Goal: Contribute content: Contribute content

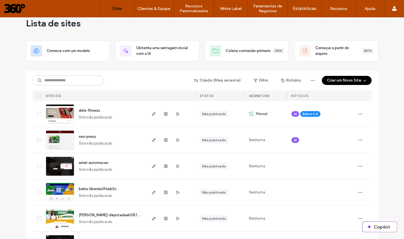
scroll to position [11, 0]
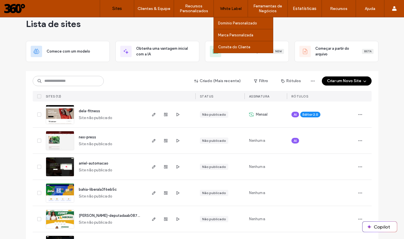
click at [234, 8] on label "White Label" at bounding box center [231, 8] width 22 height 5
click at [233, 24] on label "Domínio Personalizado" at bounding box center [237, 23] width 39 height 4
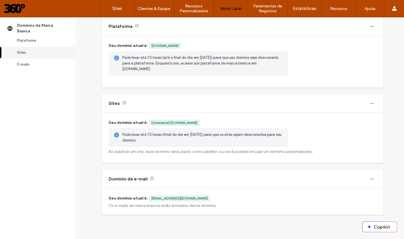
scroll to position [1, 0]
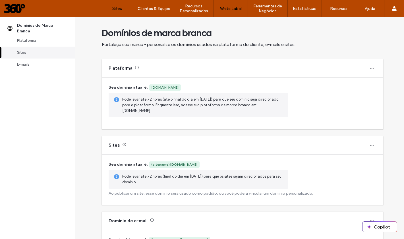
click at [118, 7] on label "Sites" at bounding box center [117, 8] width 10 height 5
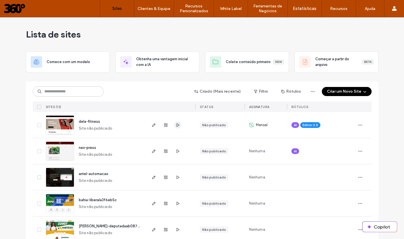
click at [176, 124] on icon "button" at bounding box center [178, 125] width 5 height 5
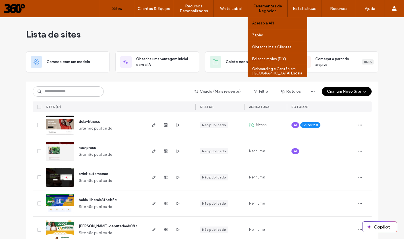
click at [270, 23] on label "Acesso à API" at bounding box center [263, 23] width 22 height 4
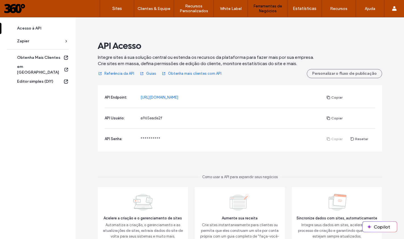
click at [17, 6] on div at bounding box center [36, 8] width 65 height 9
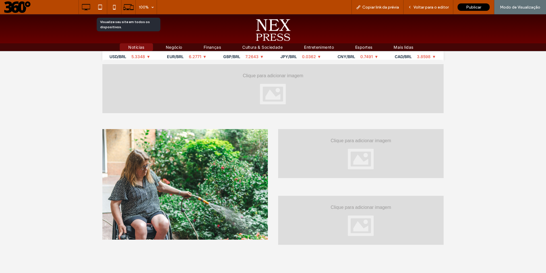
click at [129, 8] on icon at bounding box center [128, 7] width 11 height 11
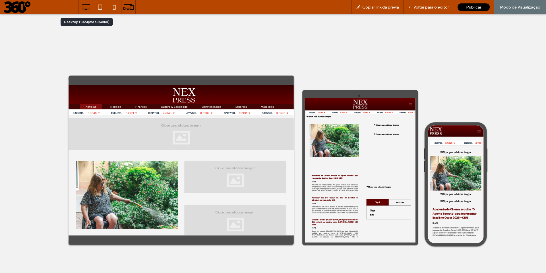
click at [88, 6] on icon at bounding box center [85, 6] width 11 height 11
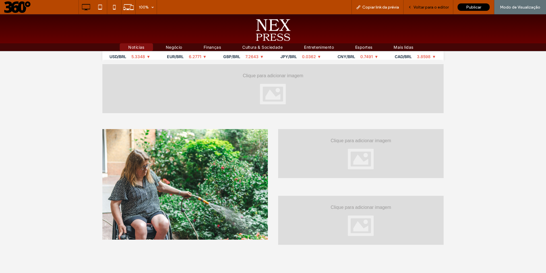
click at [427, 7] on span "Voltar para o editor" at bounding box center [431, 7] width 35 height 5
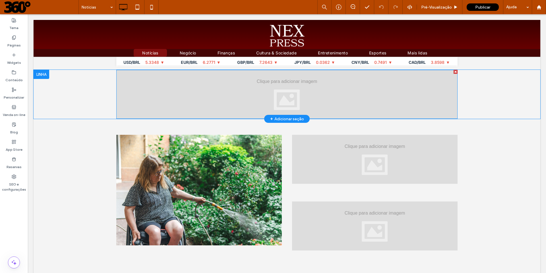
click at [220, 96] on div at bounding box center [286, 94] width 341 height 49
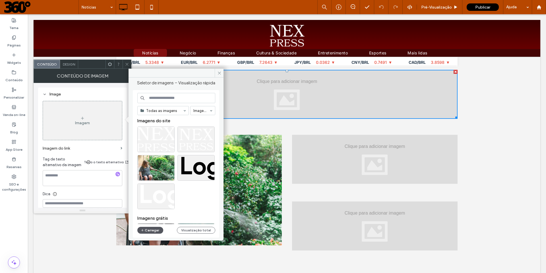
click at [145, 231] on button "Carregar" at bounding box center [150, 229] width 26 height 7
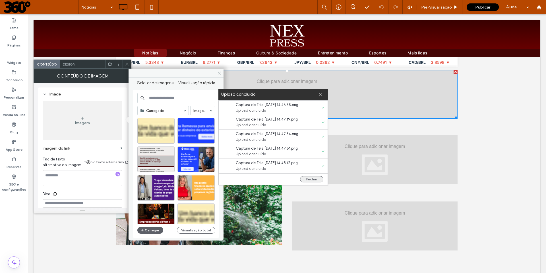
click at [313, 179] on button "Fechar" at bounding box center [311, 179] width 23 height 6
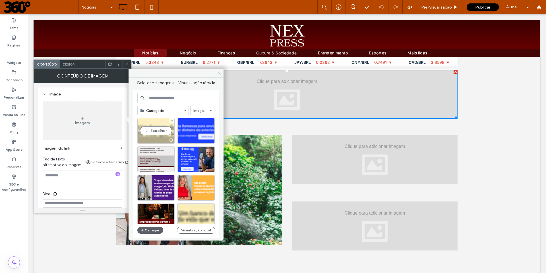
click at [158, 129] on div "Escolher" at bounding box center [155, 131] width 37 height 26
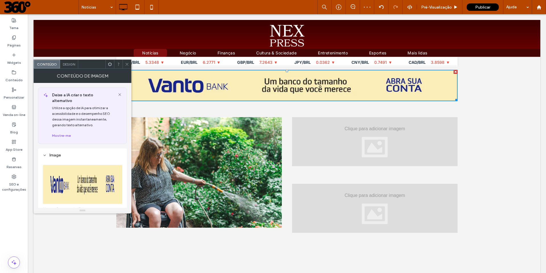
click at [127, 64] on icon at bounding box center [127, 64] width 4 height 4
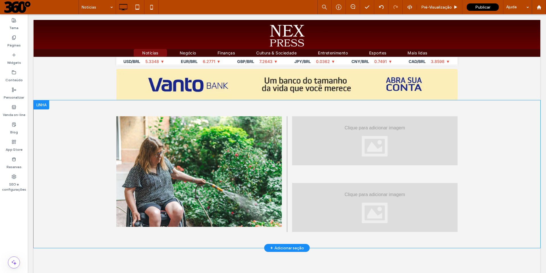
scroll to position [1, 0]
click at [229, 148] on img at bounding box center [199, 171] width 166 height 110
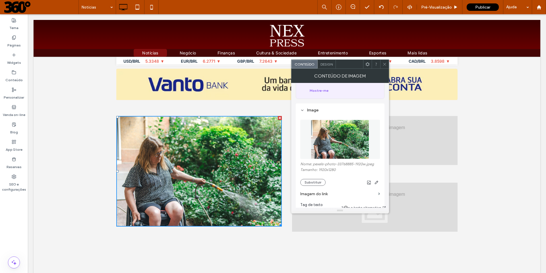
scroll to position [45, 0]
click at [316, 178] on button "Substituir" at bounding box center [312, 181] width 25 height 7
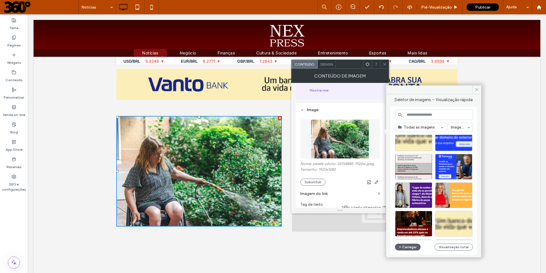
scroll to position [19, 0]
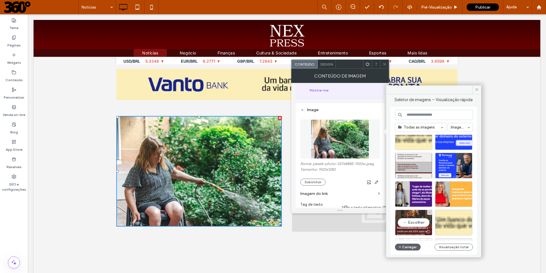
click at [410, 220] on div "Escolher" at bounding box center [413, 222] width 37 height 26
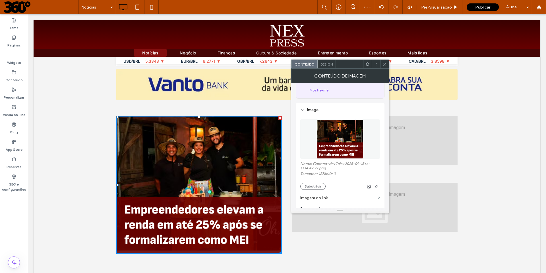
click at [386, 66] on span at bounding box center [385, 64] width 4 height 9
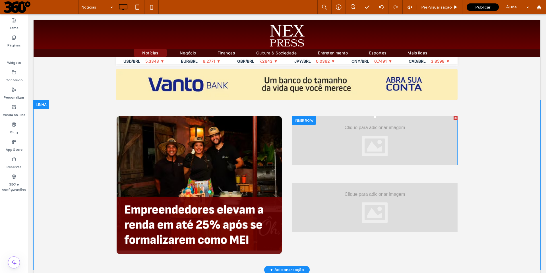
click at [341, 143] on div at bounding box center [375, 140] width 166 height 49
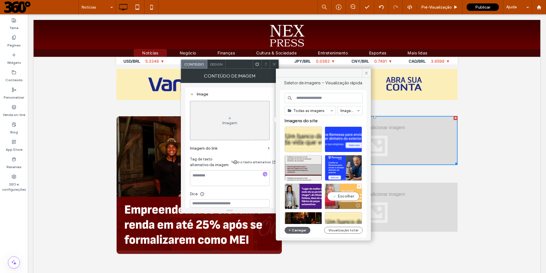
click at [339, 196] on div "Escolher" at bounding box center [343, 196] width 37 height 26
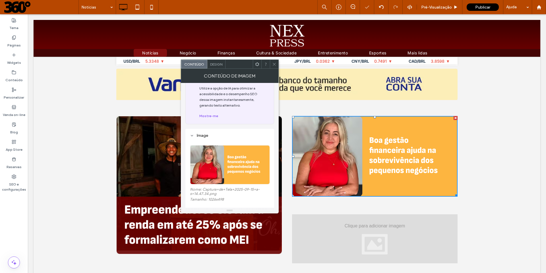
scroll to position [31, 0]
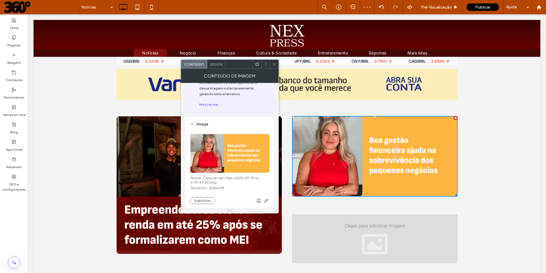
click at [275, 64] on icon at bounding box center [274, 64] width 4 height 4
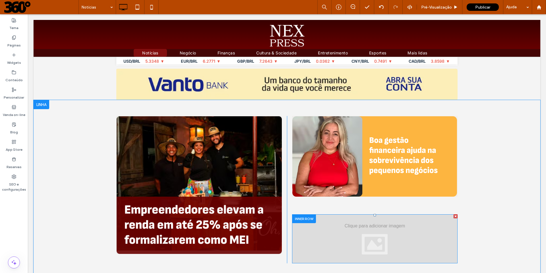
click at [389, 231] on div at bounding box center [375, 238] width 166 height 49
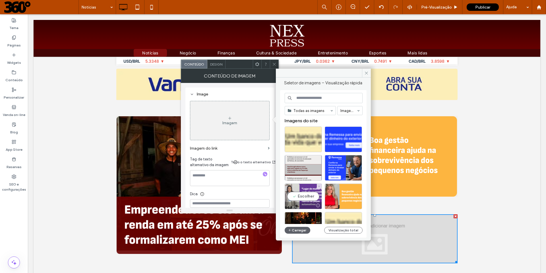
click at [300, 194] on div "Escolher" at bounding box center [303, 196] width 37 height 26
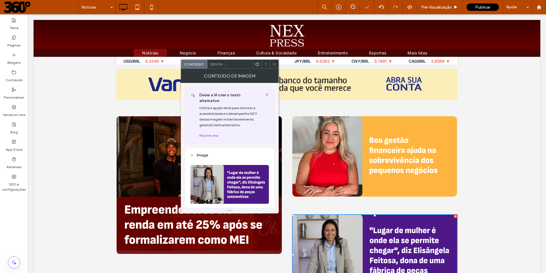
click at [274, 63] on icon at bounding box center [274, 64] width 4 height 4
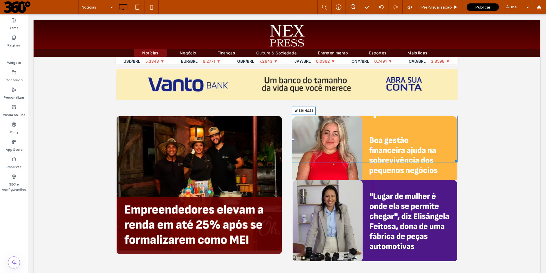
drag, startPoint x: 454, startPoint y: 195, endPoint x: 419, endPoint y: 173, distance: 41.4
click at [419, 173] on div "W:336 H:163 Click To Paste Click To Paste Click To Paste" at bounding box center [372, 188] width 171 height 145
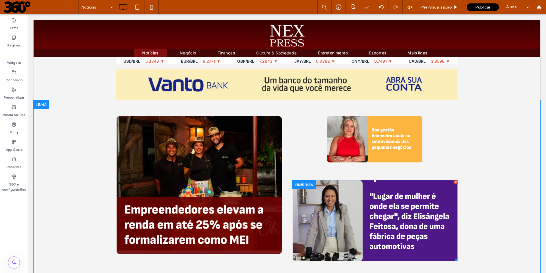
click at [430, 240] on img at bounding box center [375, 220] width 166 height 81
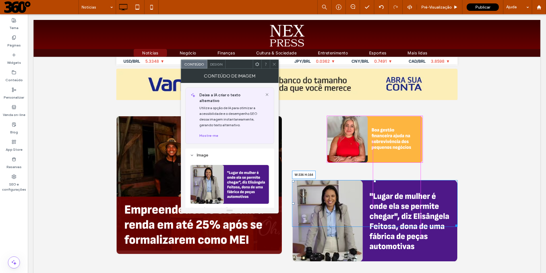
drag, startPoint x: 454, startPoint y: 259, endPoint x: 418, endPoint y: 235, distance: 42.6
click at [418, 235] on div "Click To Paste W:336 H:164 Click To Paste Click To Paste" at bounding box center [372, 184] width 171 height 137
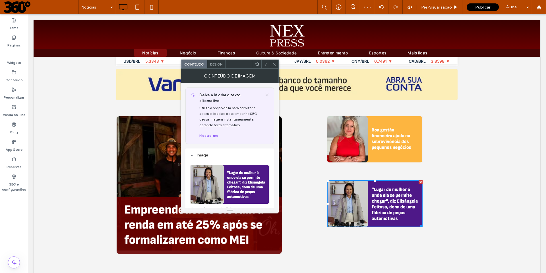
click at [274, 65] on icon at bounding box center [274, 64] width 4 height 4
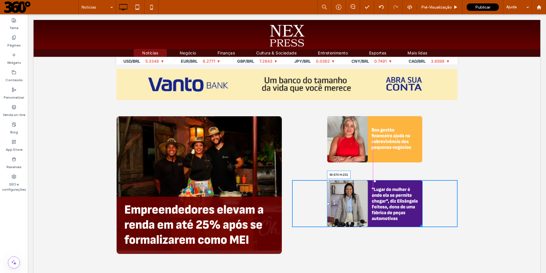
drag, startPoint x: 418, startPoint y: 226, endPoint x: 439, endPoint y: 238, distance: 23.9
click at [423, 226] on div "W:474 H:231" at bounding box center [375, 203] width 96 height 47
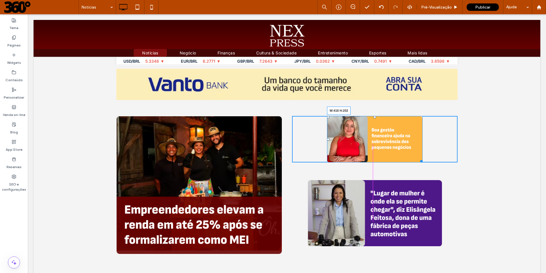
drag, startPoint x: 419, startPoint y: 162, endPoint x: 430, endPoint y: 170, distance: 13.5
click at [423, 162] on div at bounding box center [420, 160] width 4 height 4
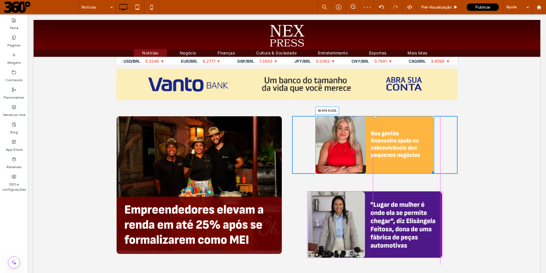
drag, startPoint x: 430, startPoint y: 172, endPoint x: 439, endPoint y: 178, distance: 10.5
click at [434, 174] on div at bounding box center [432, 171] width 4 height 4
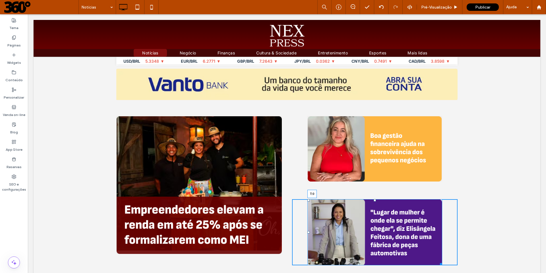
drag, startPoint x: 372, startPoint y: 199, endPoint x: 372, endPoint y: 189, distance: 9.7
click at [372, 189] on div "Click To Paste T:0 Click To Paste Click To Paste" at bounding box center [372, 190] width 171 height 149
drag, startPoint x: 439, startPoint y: 263, endPoint x: 434, endPoint y: 254, distance: 10.4
click at [438, 261] on div at bounding box center [440, 263] width 4 height 4
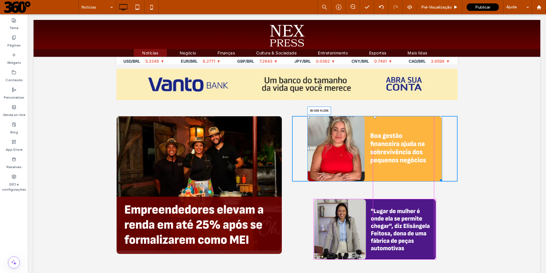
drag, startPoint x: 438, startPoint y: 180, endPoint x: 431, endPoint y: 178, distance: 7.0
click at [431, 178] on div "W:430 H:206 Click To Paste Click To Paste Click To Paste" at bounding box center [372, 187] width 171 height 143
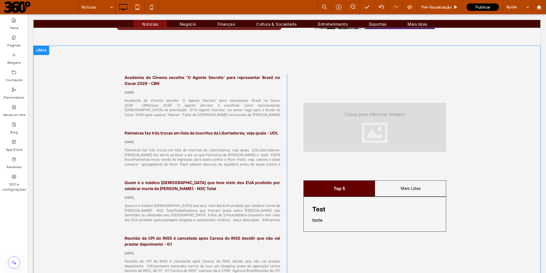
scroll to position [228, 0]
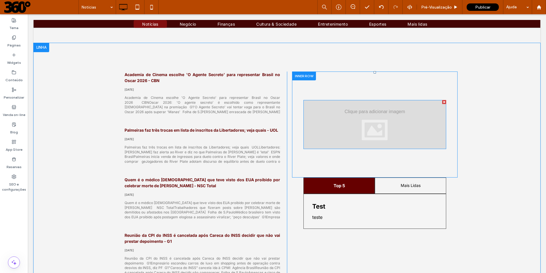
click at [348, 114] on div at bounding box center [375, 124] width 143 height 49
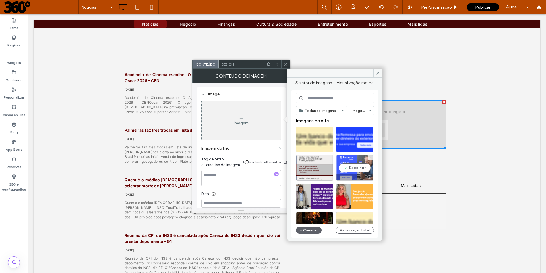
click at [352, 165] on div "Escolher" at bounding box center [354, 168] width 37 height 26
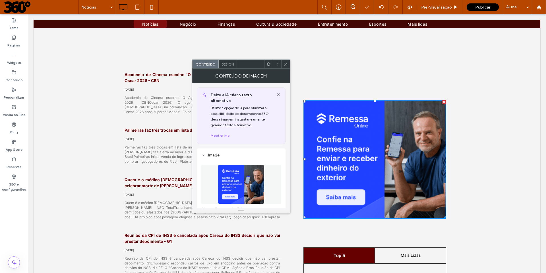
click at [286, 64] on icon at bounding box center [286, 64] width 4 height 4
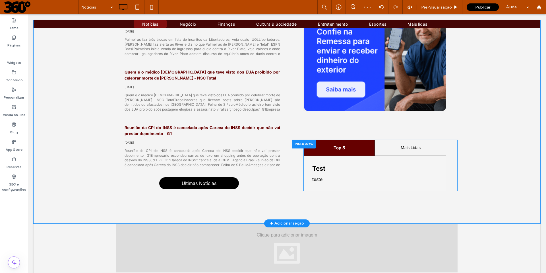
scroll to position [340, 0]
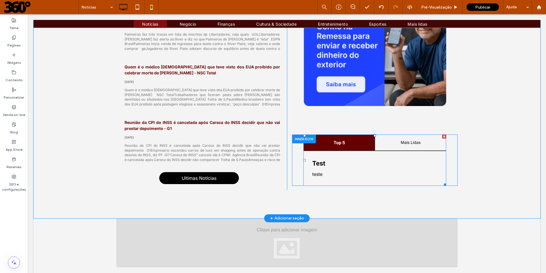
click at [442, 137] on div at bounding box center [444, 136] width 4 height 4
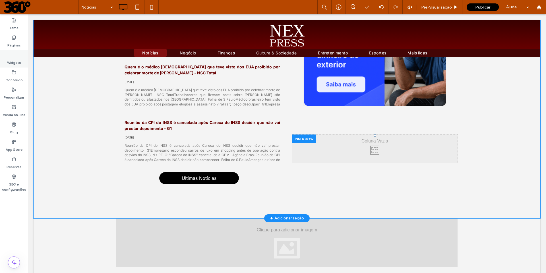
click at [5, 57] on div "Widgets" at bounding box center [14, 58] width 28 height 17
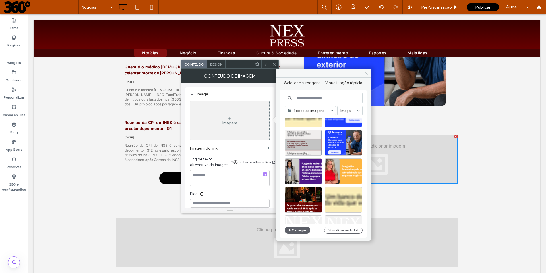
scroll to position [24, 0]
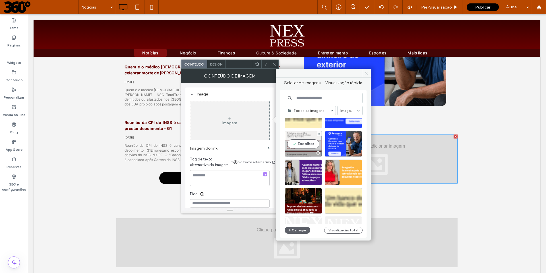
click at [309, 145] on div "Escolher" at bounding box center [303, 144] width 37 height 26
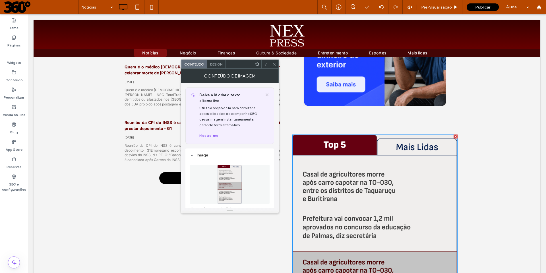
click at [276, 64] on icon at bounding box center [274, 64] width 4 height 4
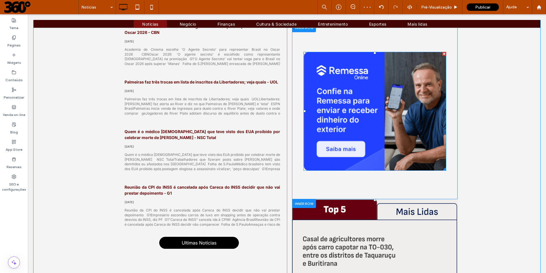
scroll to position [241, 0]
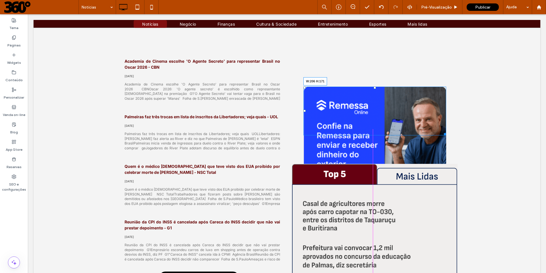
drag, startPoint x: 442, startPoint y: 204, endPoint x: 400, endPoint y: 170, distance: 53.4
click at [400, 170] on div "W:206 H:171 Click To Paste Click To Paste Click To Paste" at bounding box center [372, 243] width 171 height 371
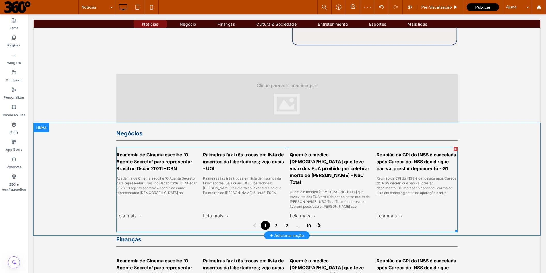
scroll to position [494, 0]
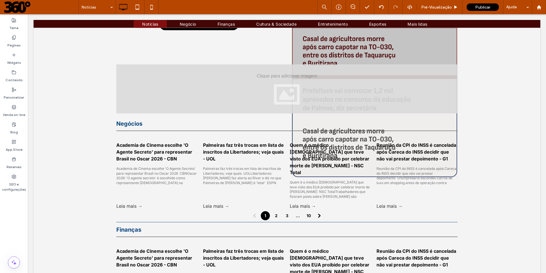
drag, startPoint x: 454, startPoint y: 177, endPoint x: 407, endPoint y: 132, distance: 64.4
click at [407, 132] on div "Barra de Cotação de Moedas USD/BRL 5.3348 ▼ EUR/BRL 6.2771 ▼ GBP/BRL 7.2643 ▼ J…" at bounding box center [287, 163] width 507 height 1200
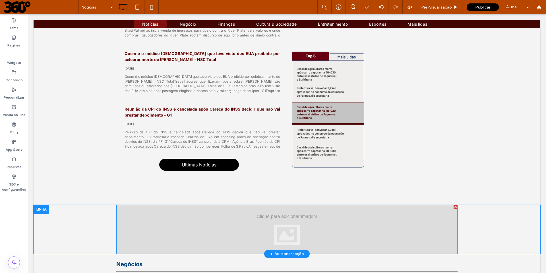
scroll to position [330, 0]
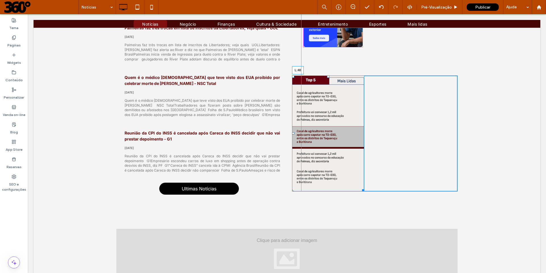
drag, startPoint x: 292, startPoint y: 133, endPoint x: 304, endPoint y: 133, distance: 12.5
click at [304, 133] on div "L:40" at bounding box center [328, 133] width 72 height 116
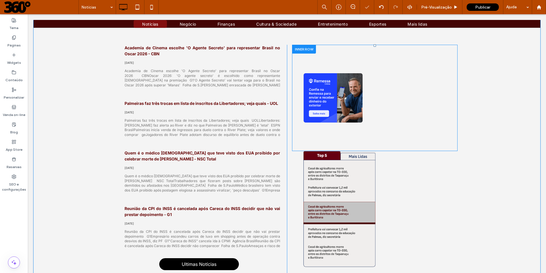
scroll to position [219, 0]
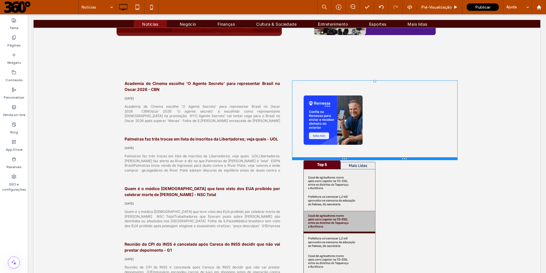
drag, startPoint x: 379, startPoint y: 185, endPoint x: 379, endPoint y: 159, distance: 26.5
click at [379, 159] on div at bounding box center [375, 158] width 166 height 3
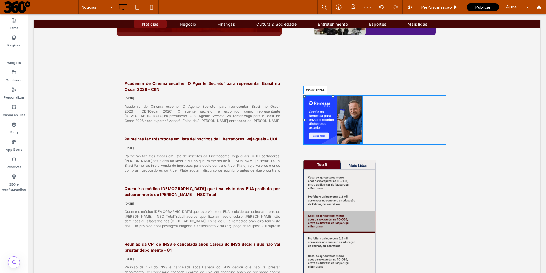
drag, startPoint x: 359, startPoint y: 144, endPoint x: 375, endPoint y: 155, distance: 18.9
click at [363, 145] on div "W:318 H:264" at bounding box center [333, 119] width 59 height 49
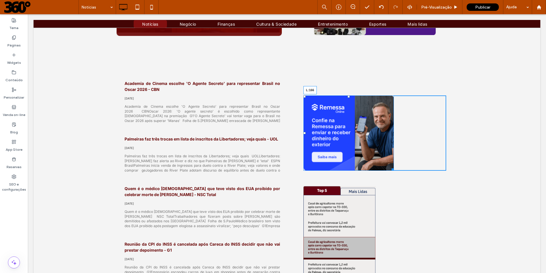
drag, startPoint x: 303, startPoint y: 133, endPoint x: 350, endPoint y: 143, distance: 48.3
click at [350, 143] on div "L:166" at bounding box center [349, 132] width 90 height 75
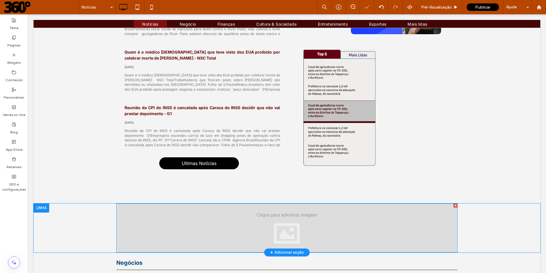
scroll to position [364, 0]
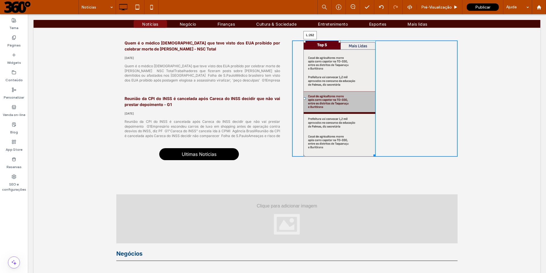
drag, startPoint x: 302, startPoint y: 98, endPoint x: 365, endPoint y: 102, distance: 63.2
click at [365, 102] on div "L:262" at bounding box center [340, 98] width 72 height 116
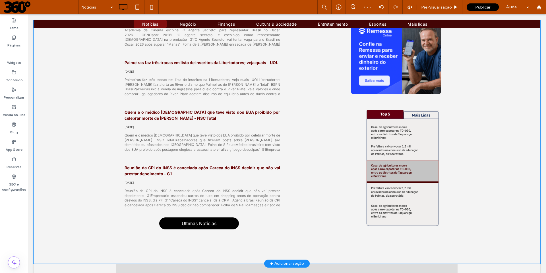
scroll to position [295, 0]
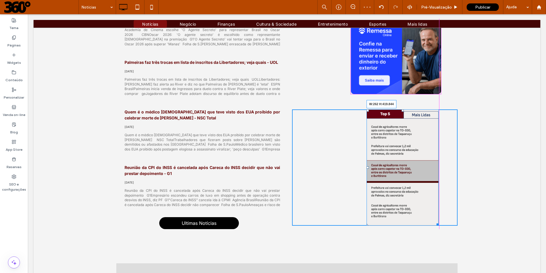
drag, startPoint x: 435, startPoint y: 225, endPoint x: 441, endPoint y: 228, distance: 6.9
click at [441, 225] on div "Click To Paste W:262 H:419.844" at bounding box center [375, 167] width 166 height 116
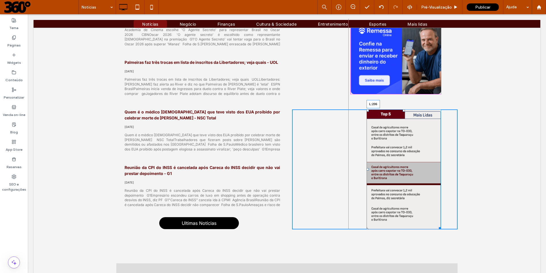
drag, startPoint x: 365, startPoint y: 168, endPoint x: 349, endPoint y: 168, distance: 15.9
click at [367, 168] on div at bounding box center [368, 169] width 2 height 2
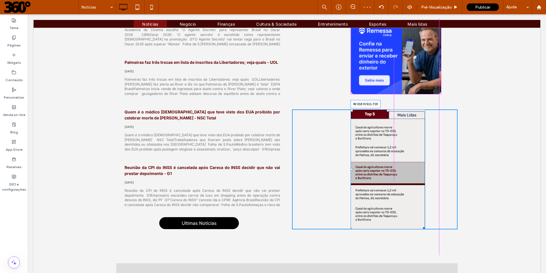
drag, startPoint x: 422, startPoint y: 228, endPoint x: 448, endPoint y: 254, distance: 37.2
click at [448, 229] on div "Click To Paste W:318 H:511.719" at bounding box center [375, 169] width 166 height 120
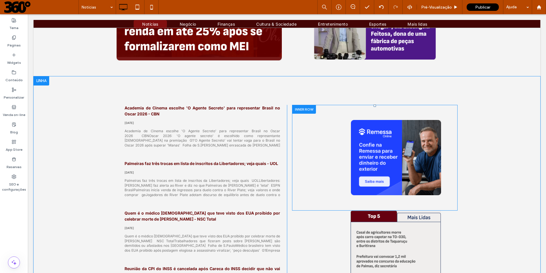
scroll to position [195, 0]
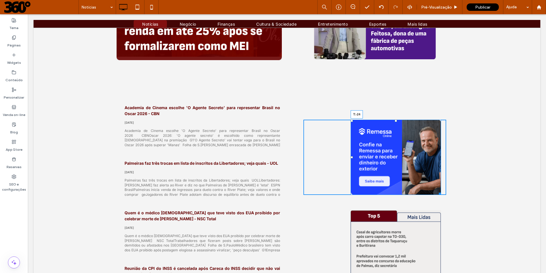
drag, startPoint x: 394, startPoint y: 121, endPoint x: 422, endPoint y: 131, distance: 30.3
click at [394, 114] on div "T:-24 Click To Paste" at bounding box center [375, 157] width 166 height 106
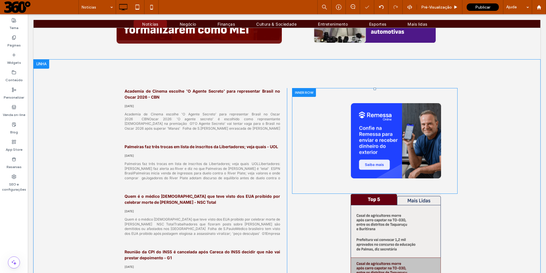
scroll to position [215, 0]
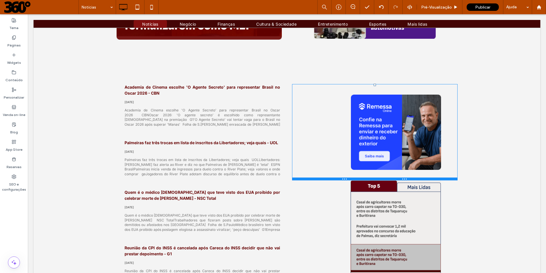
drag, startPoint x: 341, startPoint y: 187, endPoint x: 345, endPoint y: 178, distance: 9.8
click at [345, 178] on div at bounding box center [375, 178] width 166 height 3
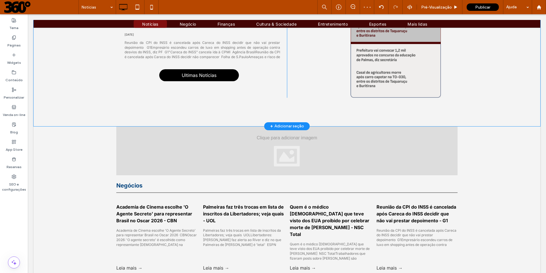
scroll to position [460, 0]
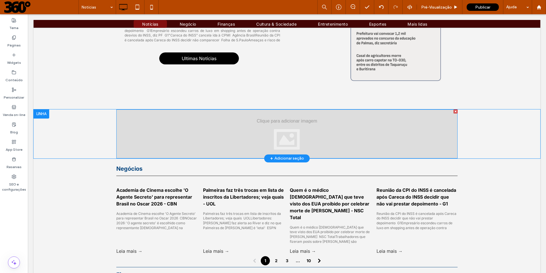
click at [301, 129] on div at bounding box center [286, 133] width 341 height 49
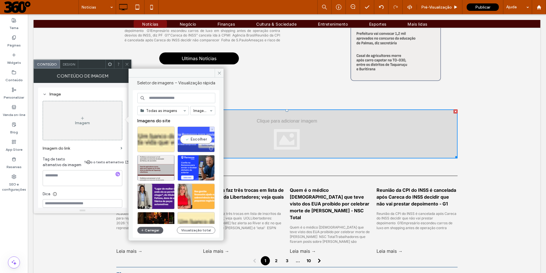
click at [199, 141] on div "Escolher" at bounding box center [195, 139] width 37 height 26
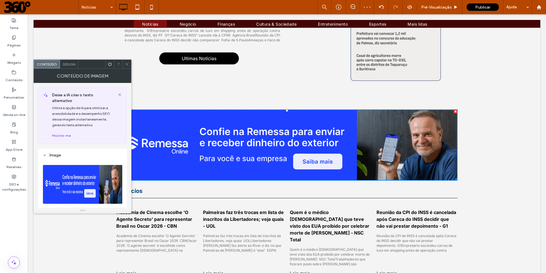
click at [127, 64] on icon at bounding box center [127, 64] width 4 height 4
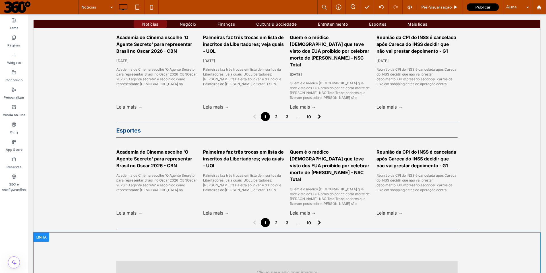
scroll to position [971, 0]
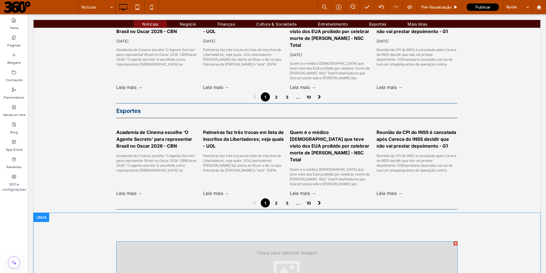
click at [304, 241] on div at bounding box center [286, 265] width 341 height 49
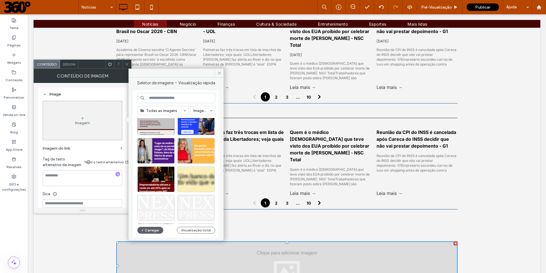
scroll to position [48, 0]
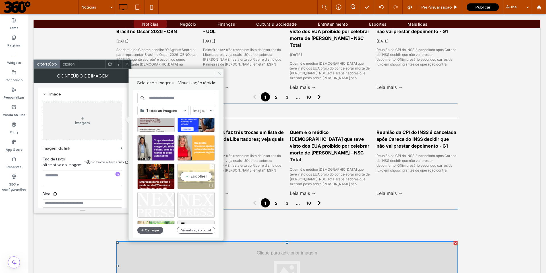
click at [198, 178] on div "Escolher" at bounding box center [195, 176] width 37 height 26
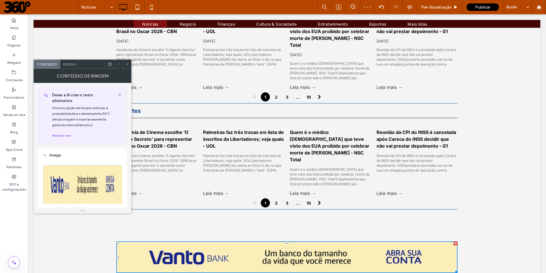
click at [127, 66] on icon at bounding box center [127, 64] width 4 height 4
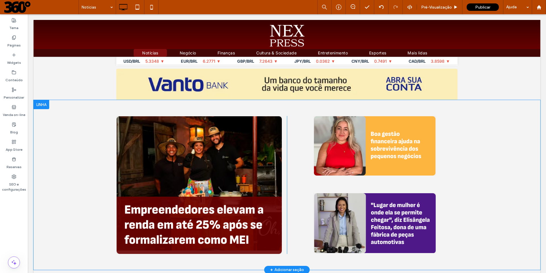
scroll to position [2, 0]
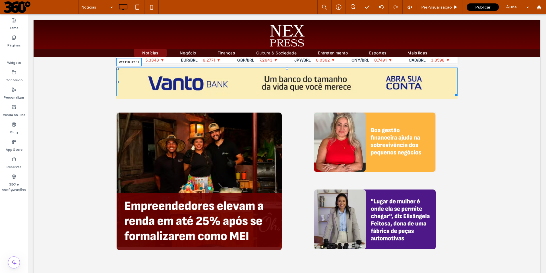
drag, startPoint x: 454, startPoint y: 96, endPoint x: 441, endPoint y: 90, distance: 14.6
click at [441, 90] on div "W:1110 H:101 Click To Paste" at bounding box center [286, 81] width 341 height 29
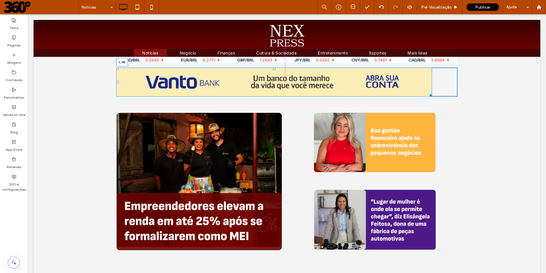
drag, startPoint x: 115, startPoint y: 81, endPoint x: 129, endPoint y: 81, distance: 13.7
click at [119, 81] on div at bounding box center [117, 82] width 2 height 2
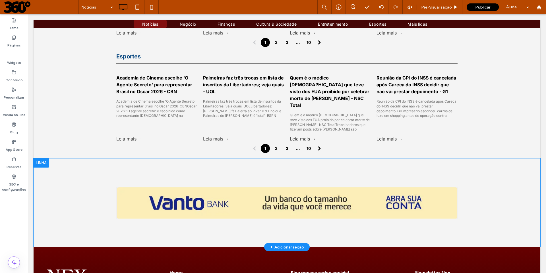
scroll to position [1057, 0]
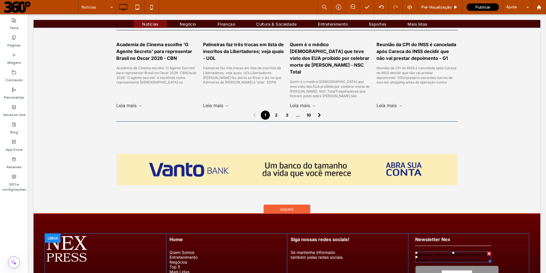
click at [450, 252] on span "Assine já nossa Newsletter e receba as notícias diretamente no seu e-mail." at bounding box center [451, 257] width 73 height 10
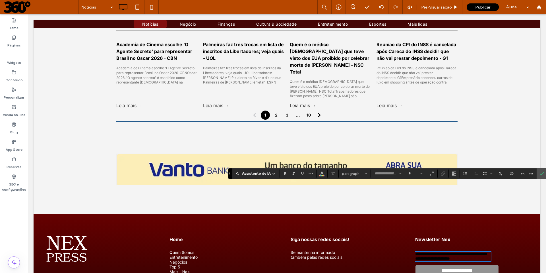
type input "*****"
type input "**"
click at [323, 173] on icon "Cor" at bounding box center [322, 172] width 5 height 5
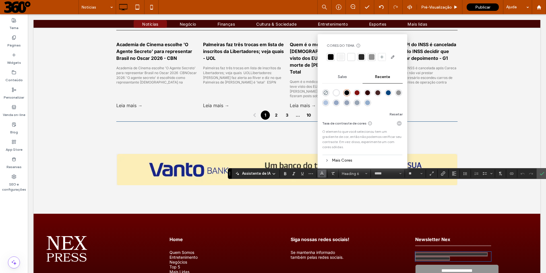
click at [336, 95] on div "rgba(255, 255, 255, 1)" at bounding box center [336, 92] width 5 height 5
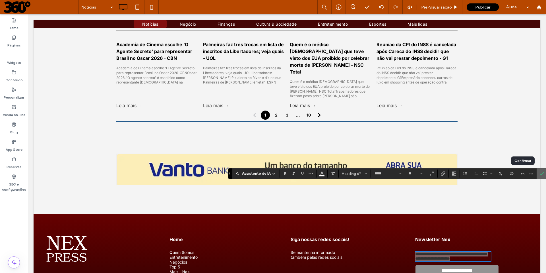
click at [540, 173] on icon "Confirmar" at bounding box center [542, 173] width 5 height 5
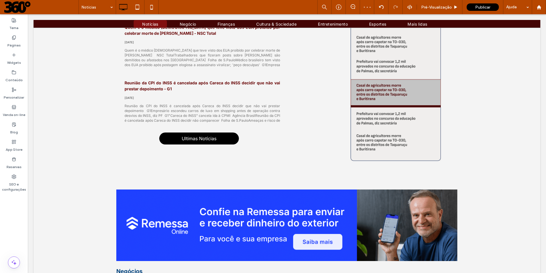
scroll to position [0, 0]
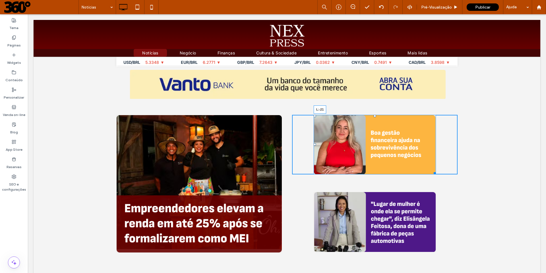
drag, startPoint x: 313, startPoint y: 145, endPoint x: 307, endPoint y: 148, distance: 6.7
click at [307, 148] on div "L:-21 Click To Paste" at bounding box center [375, 144] width 166 height 59
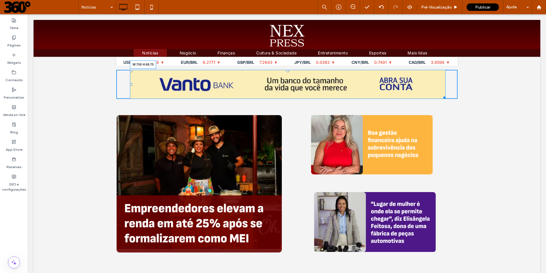
drag, startPoint x: 441, startPoint y: 98, endPoint x: 418, endPoint y: 89, distance: 24.6
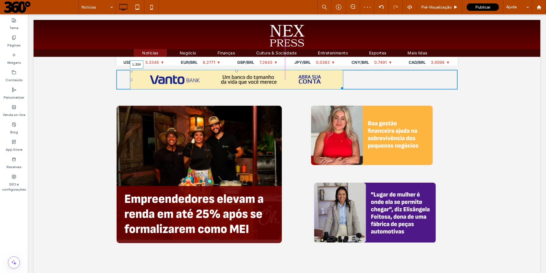
drag, startPoint x: 128, startPoint y: 79, endPoint x: 178, endPoint y: 82, distance: 50.1
click at [178, 82] on div "L:224" at bounding box center [236, 80] width 213 height 20
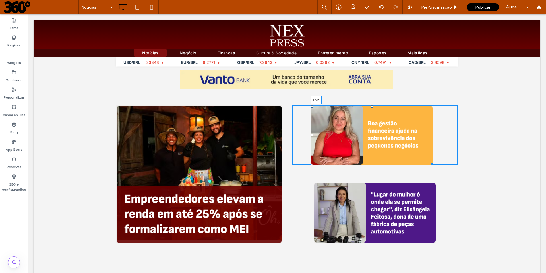
drag, startPoint x: 309, startPoint y: 134, endPoint x: 314, endPoint y: 134, distance: 5.4
click at [314, 134] on div "L:-2" at bounding box center [372, 134] width 122 height 59
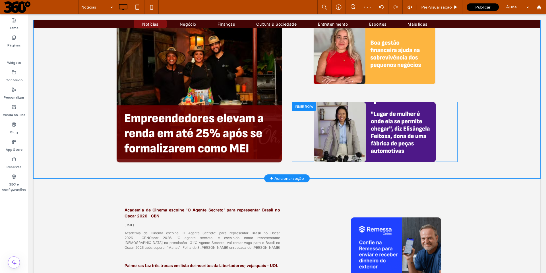
scroll to position [80, 0]
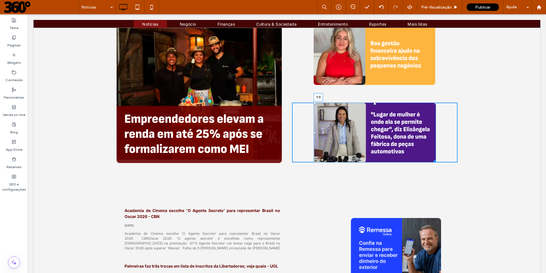
drag, startPoint x: 371, startPoint y: 103, endPoint x: 371, endPoint y: 99, distance: 4.0
click at [371, 99] on div "Click To Paste T:0 Click To Paste Click To Paste" at bounding box center [372, 93] width 171 height 137
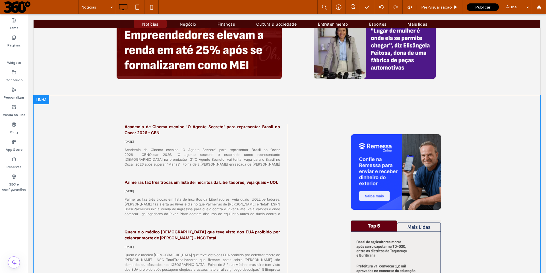
scroll to position [163, 0]
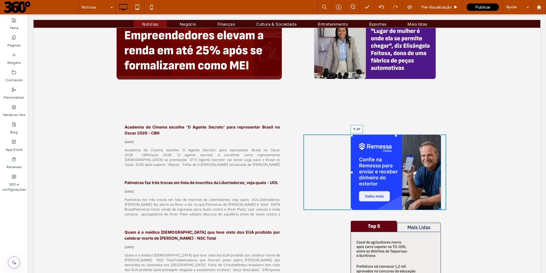
drag, startPoint x: 394, startPoint y: 136, endPoint x: 393, endPoint y: 131, distance: 4.9
click at [393, 131] on div "T:-37 Click To Paste" at bounding box center [375, 172] width 166 height 96
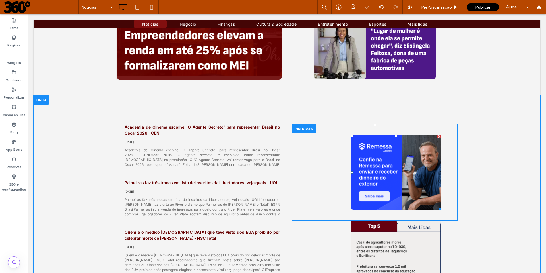
click at [307, 129] on div at bounding box center [304, 128] width 24 height 9
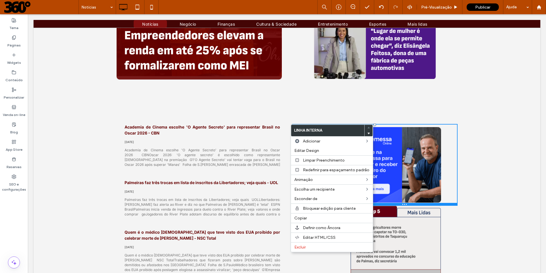
drag, startPoint x: 439, startPoint y: 219, endPoint x: 438, endPoint y: 205, distance: 14.9
click at [438, 205] on div at bounding box center [375, 204] width 166 height 3
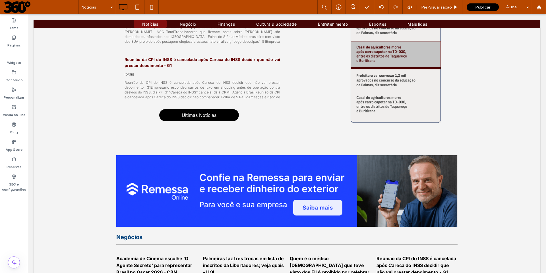
scroll to position [392, 0]
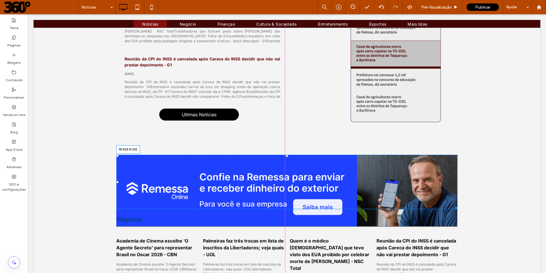
drag, startPoint x: 454, startPoint y: 224, endPoint x: 361, endPoint y: 220, distance: 93.7
click at [414, 211] on div "Barra de Cotação de Moedas USD/BRL 5.3348 ▼ EUR/BRL 6.2771 ▼ GBP/BRL 7.2643 ▼ J…" at bounding box center [287, 253] width 507 height 1176
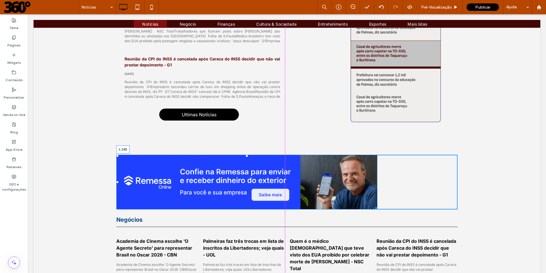
drag, startPoint x: 115, startPoint y: 182, endPoint x: 156, endPoint y: 188, distance: 40.8
click at [156, 188] on div "L:142" at bounding box center [246, 181] width 261 height 55
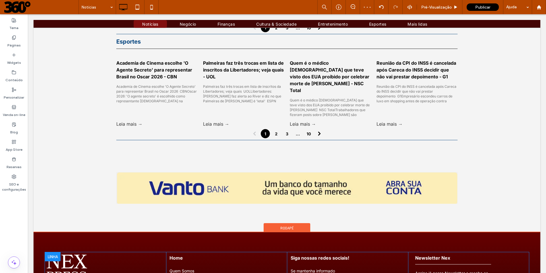
scroll to position [1020, 0]
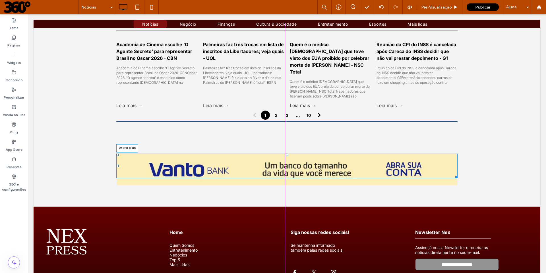
drag, startPoint x: 453, startPoint y: 115, endPoint x: 417, endPoint y: 107, distance: 37.6
click at [417, 153] on div "W:938 H:86 Click To Paste" at bounding box center [286, 165] width 341 height 24
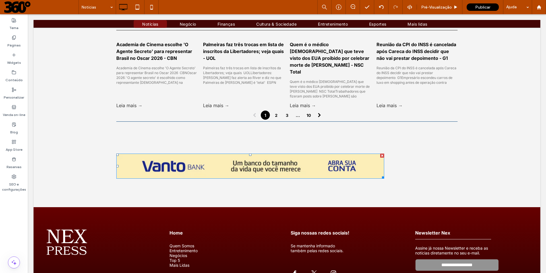
scroll to position [1013, 0]
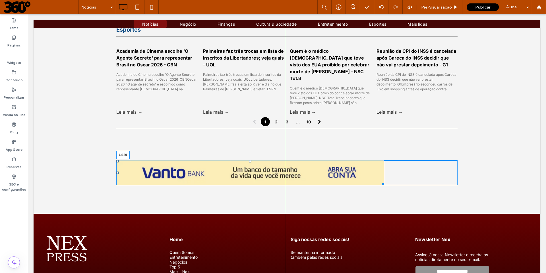
drag, startPoint x: 115, startPoint y: 103, endPoint x: 152, endPoint y: 107, distance: 36.9
click at [152, 160] on div "L:129" at bounding box center [250, 172] width 268 height 25
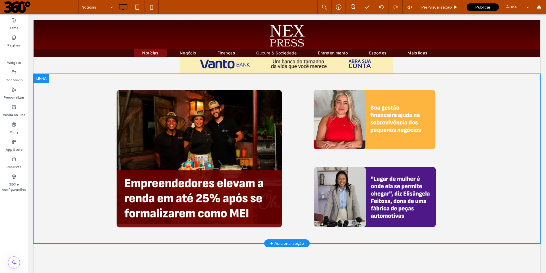
scroll to position [16, 0]
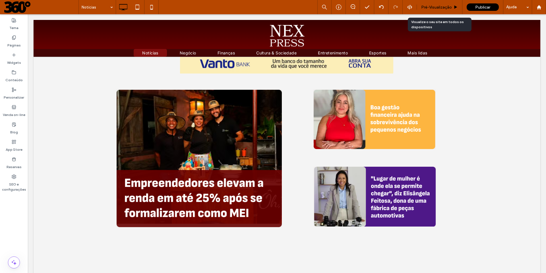
click at [442, 10] on div "Pré-Visualizaçāo" at bounding box center [440, 7] width 46 height 14
click at [445, 6] on span "Pré-Visualizaçāo" at bounding box center [436, 7] width 31 height 5
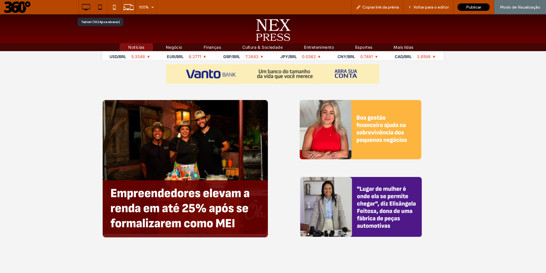
click at [99, 8] on icon at bounding box center [99, 6] width 11 height 11
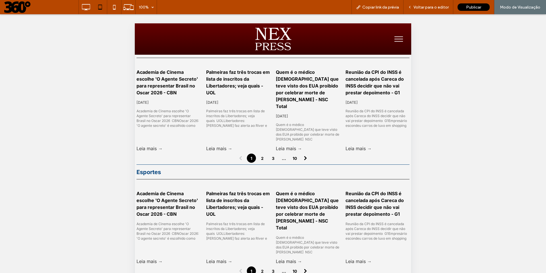
scroll to position [922, 0]
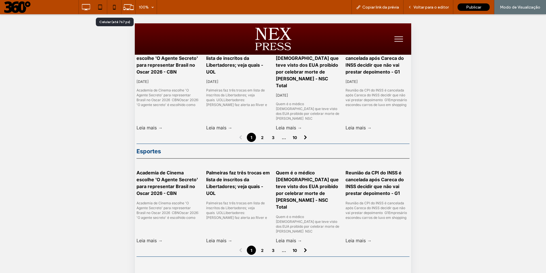
click at [115, 8] on icon at bounding box center [114, 6] width 11 height 11
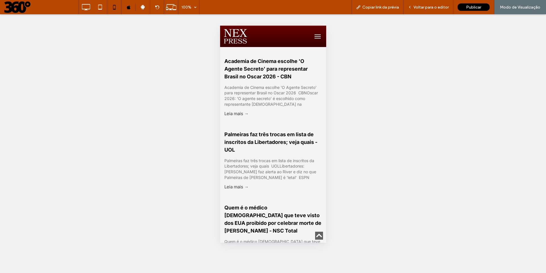
scroll to position [862, 0]
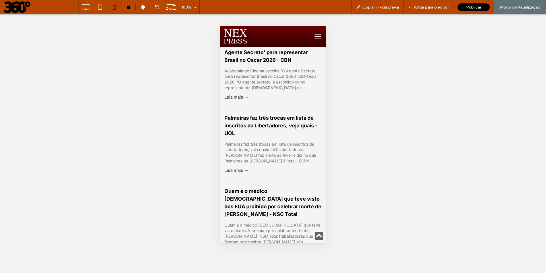
click at [255, 141] on div "Palmeiras faz três trocas em lista de inscritos da Libertadores; veja quais UOL…" at bounding box center [273, 152] width 98 height 22
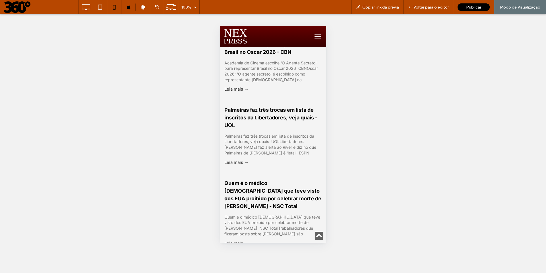
scroll to position [871, 0]
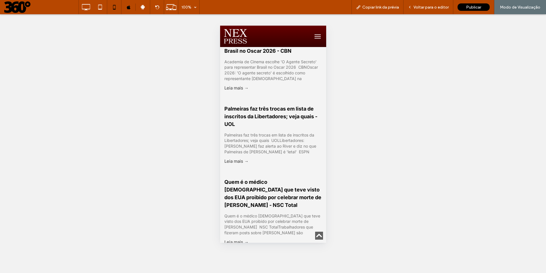
click at [238, 158] on link "Leia mais →" at bounding box center [273, 160] width 98 height 5
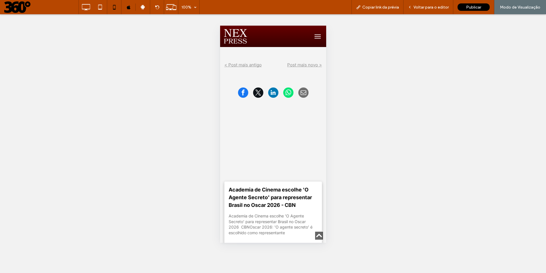
scroll to position [218, 0]
click at [265, 215] on div "Academia de Cinema escolhe 'O Agente Secreto' para representar Brasil no Oscar …" at bounding box center [272, 223] width 89 height 22
click at [87, 7] on icon at bounding box center [85, 6] width 11 height 11
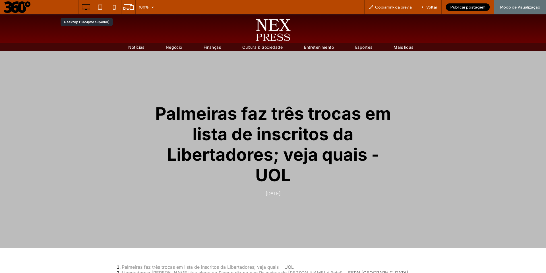
scroll to position [0, 0]
click at [272, 26] on img at bounding box center [273, 30] width 37 height 22
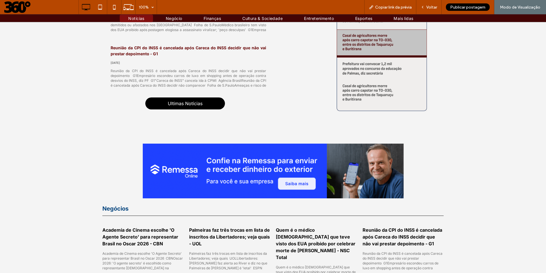
scroll to position [381, 0]
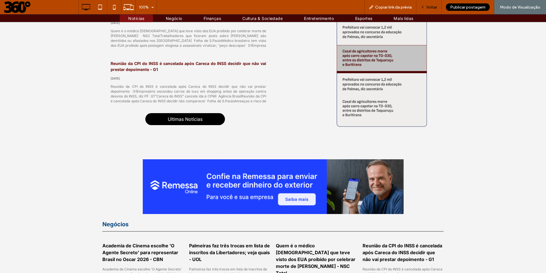
click at [433, 7] on span "Voltar" at bounding box center [431, 7] width 11 height 5
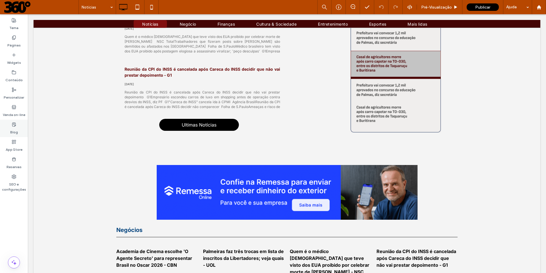
click at [14, 130] on label "Blog" at bounding box center [14, 131] width 8 height 8
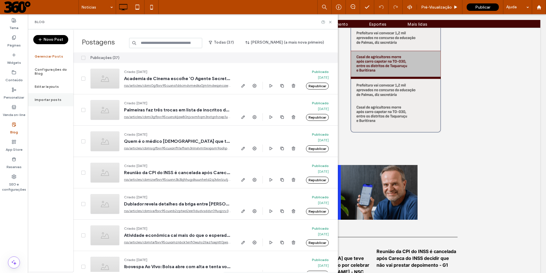
click at [51, 98] on label "Importar posts" at bounding box center [48, 100] width 27 height 4
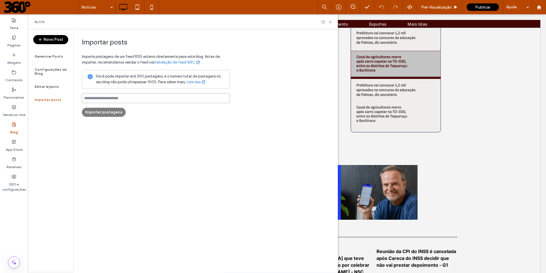
click at [121, 100] on input at bounding box center [156, 98] width 148 height 10
paste input "**********"
type input "**********"
click at [159, 118] on div "**********" at bounding box center [205, 150] width 265 height 242
click at [110, 112] on button "Importar postagens" at bounding box center [104, 112] width 44 height 9
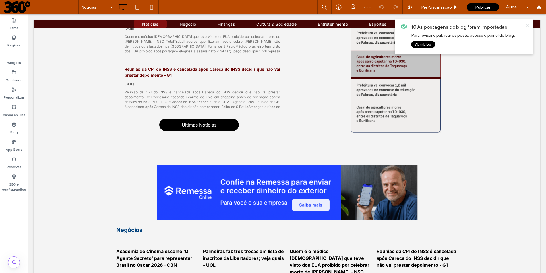
click at [425, 44] on button "Abrir blog" at bounding box center [423, 44] width 24 height 7
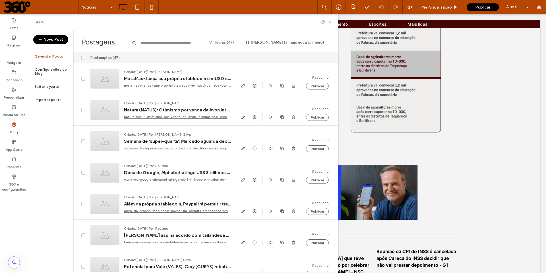
click at [83, 58] on icon at bounding box center [83, 58] width 2 height 2
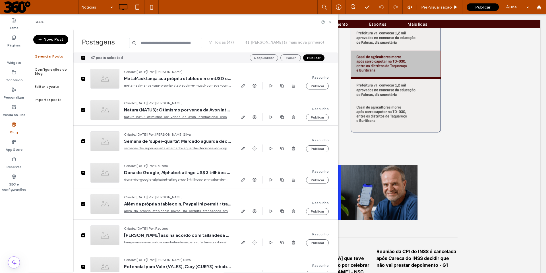
click at [313, 59] on button "Publicar" at bounding box center [313, 57] width 21 height 7
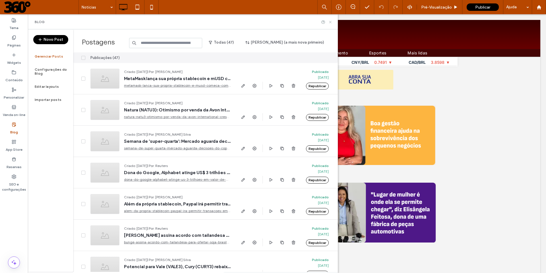
click at [331, 22] on icon at bounding box center [330, 22] width 4 height 4
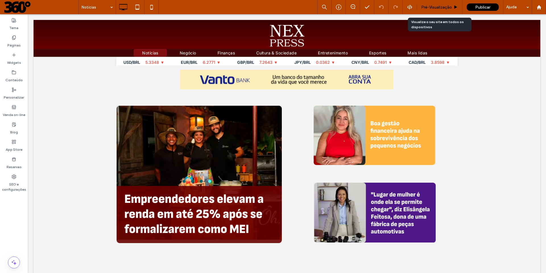
click at [435, 6] on span "Pré-Visualizaçāo" at bounding box center [436, 7] width 31 height 5
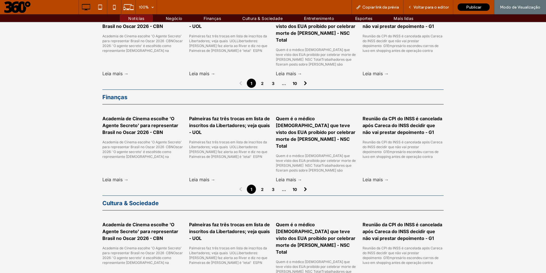
scroll to position [578, 0]
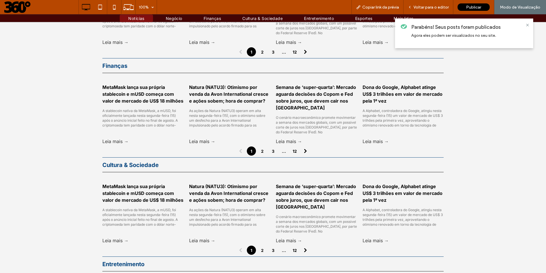
scroll to position [640, 0]
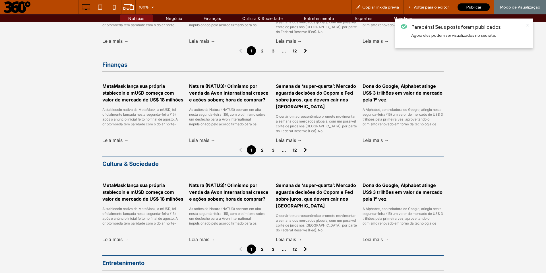
drag, startPoint x: 527, startPoint y: 24, endPoint x: 527, endPoint y: 10, distance: 13.9
click at [527, 24] on icon at bounding box center [527, 25] width 5 height 5
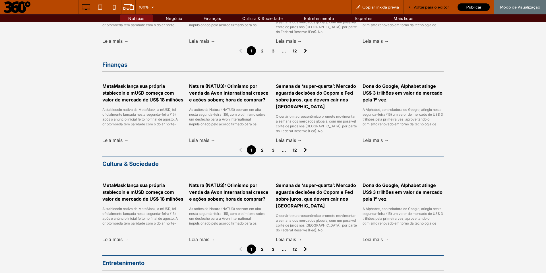
click at [425, 6] on span "Voltar para o editor" at bounding box center [431, 7] width 35 height 5
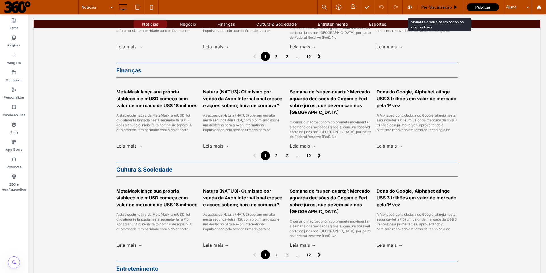
click at [439, 6] on span "Pré-Visualizaçāo" at bounding box center [436, 7] width 31 height 5
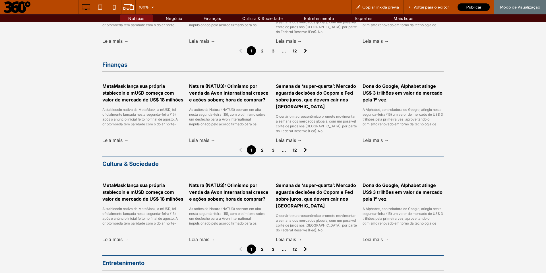
click at [142, 98] on link "MetaMask lança sua própria stablecoin e mUSD começa com valor de mercado de US$…" at bounding box center [142, 92] width 81 height 20
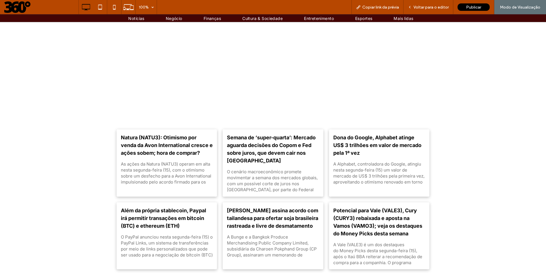
scroll to position [653, 0]
click at [175, 165] on div "As ações da Natura (NATU3) operam em alta nesta segunda-feira (15), com o otimi…" at bounding box center [167, 172] width 92 height 24
click at [172, 150] on link "Natura (NATU3): Otimismo por venda da Avon International cresce e ações sobem; …" at bounding box center [167, 144] width 92 height 23
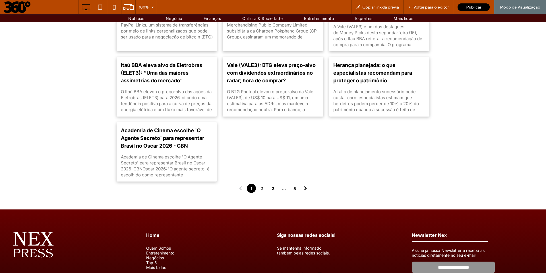
scroll to position [1280, 0]
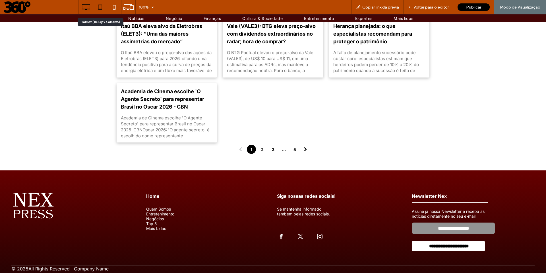
click at [100, 8] on icon at bounding box center [99, 6] width 11 height 11
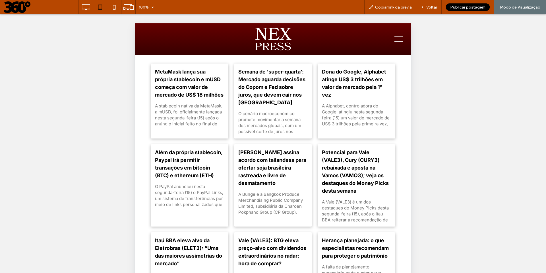
scroll to position [1125, 0]
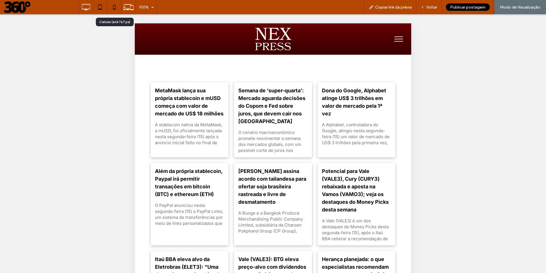
click at [115, 8] on icon at bounding box center [114, 6] width 11 height 11
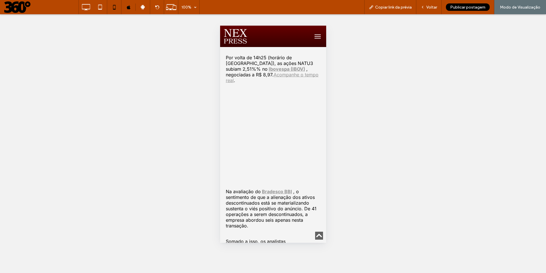
scroll to position [391, 0]
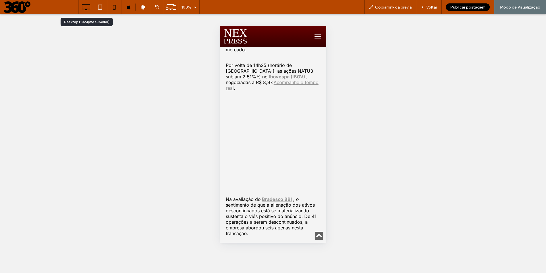
click at [83, 8] on icon at bounding box center [85, 6] width 11 height 11
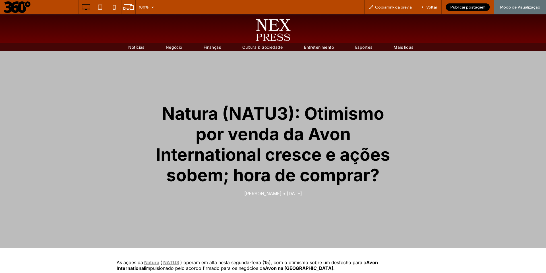
scroll to position [0, 0]
click at [136, 49] on span "Notícias" at bounding box center [136, 47] width 16 height 5
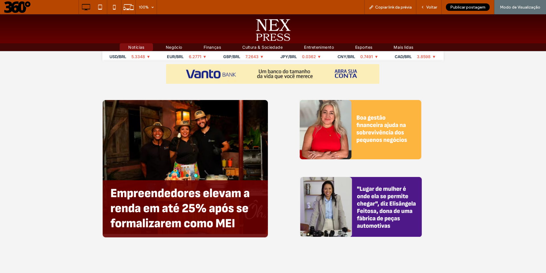
click at [268, 32] on div at bounding box center [273, 136] width 546 height 273
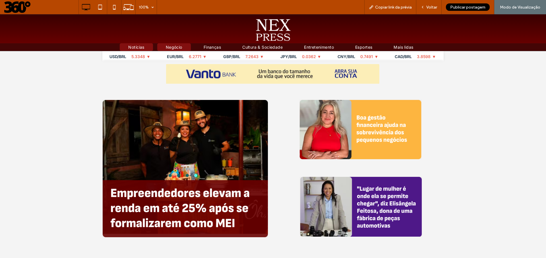
click at [168, 47] on span "Negócio" at bounding box center [174, 47] width 16 height 5
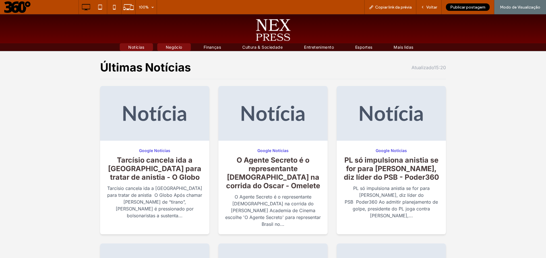
click at [134, 47] on span "Notícias" at bounding box center [136, 47] width 16 height 5
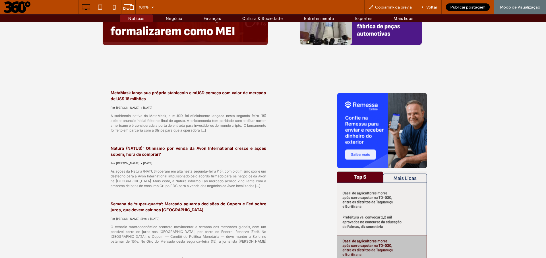
scroll to position [249, 0]
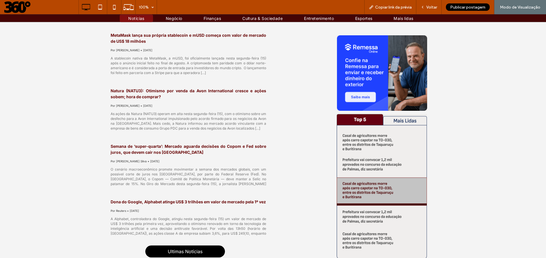
click at [141, 91] on link "Natura (NATU3): Otimismo por venda da Avon International cresce e ações sobem; …" at bounding box center [189, 94] width 156 height 12
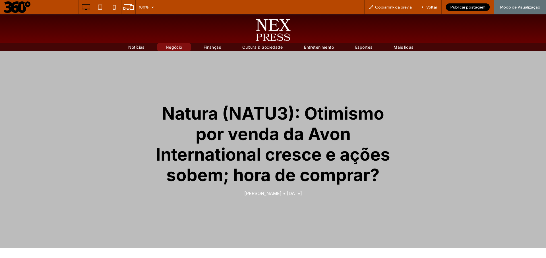
click at [172, 48] on span "Negócio" at bounding box center [174, 47] width 16 height 5
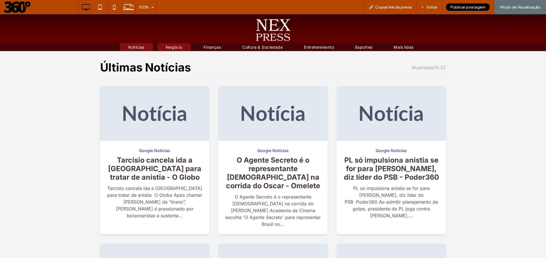
click at [135, 48] on span "Notícias" at bounding box center [136, 47] width 16 height 5
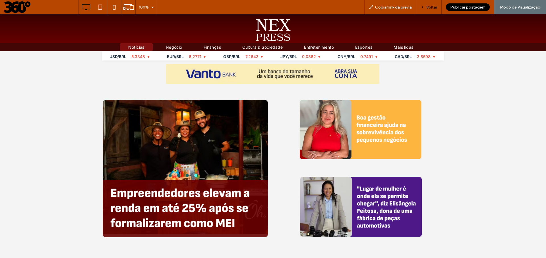
click at [431, 7] on span "Voltar" at bounding box center [431, 7] width 11 height 5
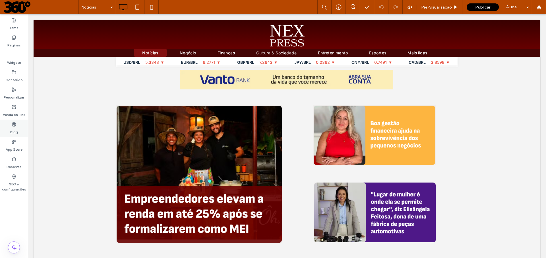
click at [12, 129] on label "Blog" at bounding box center [14, 131] width 8 height 8
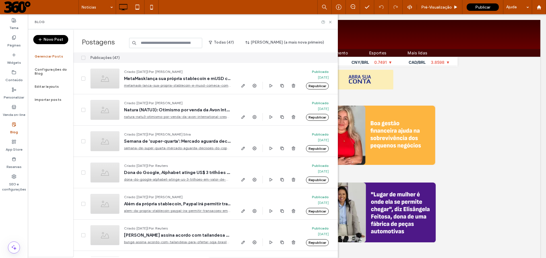
click at [55, 41] on button "Novo Post" at bounding box center [50, 39] width 35 height 9
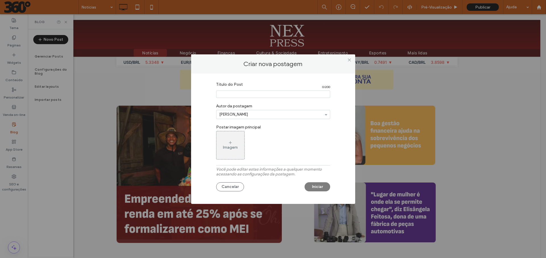
click at [227, 93] on input "Título do Post" at bounding box center [273, 93] width 114 height 7
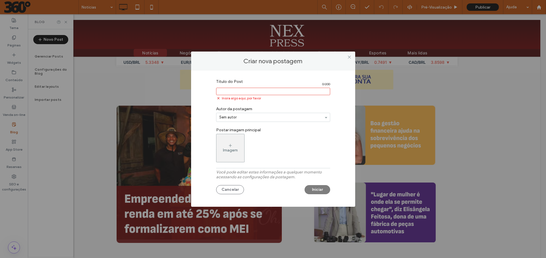
click at [243, 91] on input "Título do Post" at bounding box center [273, 91] width 114 height 7
click at [253, 88] on input "Título do Post" at bounding box center [273, 91] width 114 height 7
type input "*"
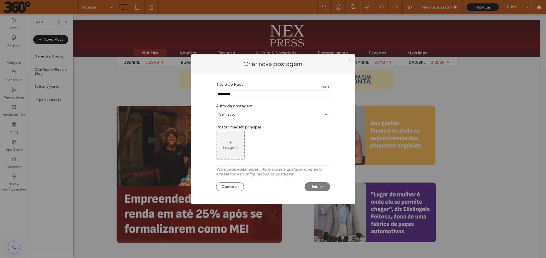
type input "**********"
click at [318, 186] on div "Cancelar Iniciar" at bounding box center [273, 185] width 114 height 12
drag, startPoint x: 317, startPoint y: 185, endPoint x: 309, endPoint y: 179, distance: 9.5
click at [315, 185] on button "Iniciar" at bounding box center [318, 186] width 26 height 9
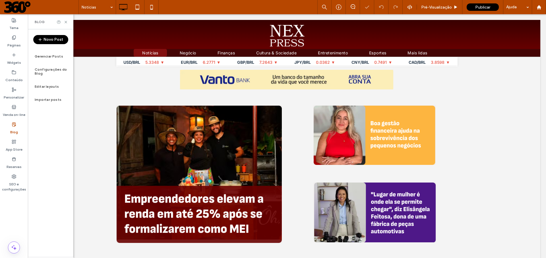
click at [0, 0] on div at bounding box center [0, 0] width 0 height 0
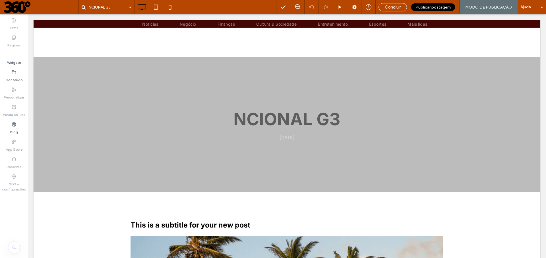
scroll to position [158, 0]
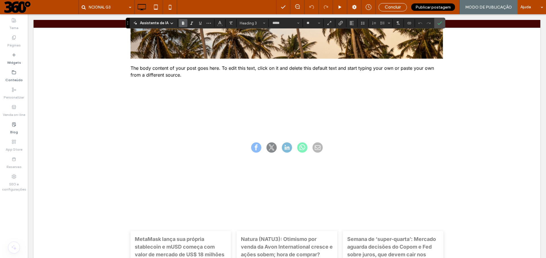
type input "*****"
type input "**"
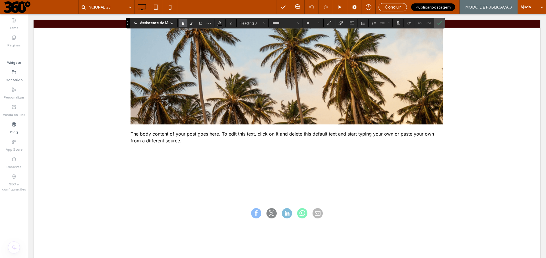
scroll to position [217, 0]
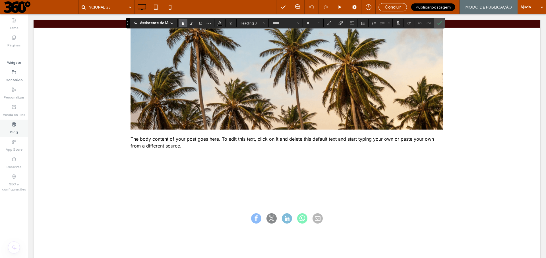
click at [14, 127] on label "Blog" at bounding box center [14, 131] width 8 height 8
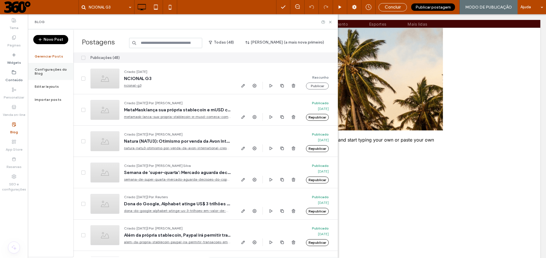
click at [41, 73] on div "Configurações do Blog" at bounding box center [51, 71] width 46 height 17
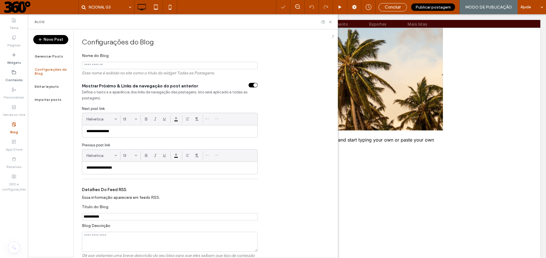
click at [130, 65] on input "Nome do Blog" at bounding box center [170, 65] width 176 height 7
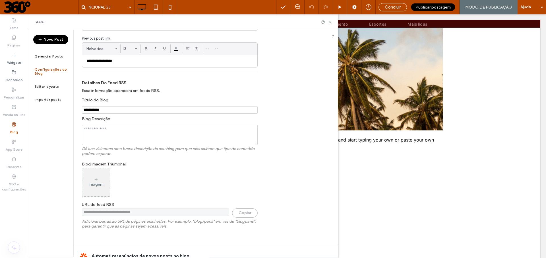
scroll to position [108, 0]
drag, startPoint x: 112, startPoint y: 108, endPoint x: 82, endPoint y: 108, distance: 30.4
click at [82, 108] on input "**********" at bounding box center [170, 108] width 176 height 7
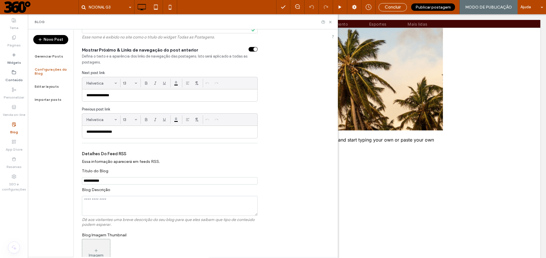
scroll to position [0, 0]
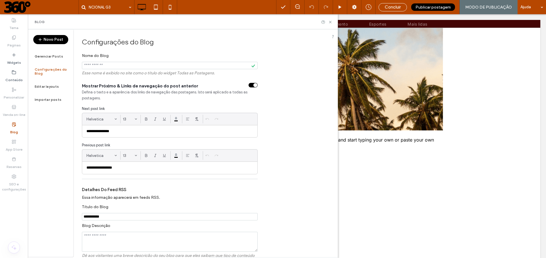
click at [163, 67] on input "Nome do Blog" at bounding box center [170, 65] width 176 height 7
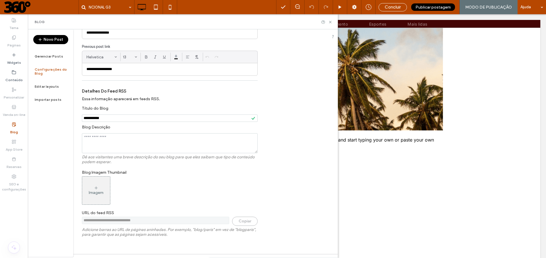
scroll to position [98, 0]
click at [49, 55] on label "Gerenciar Posts" at bounding box center [49, 56] width 28 height 4
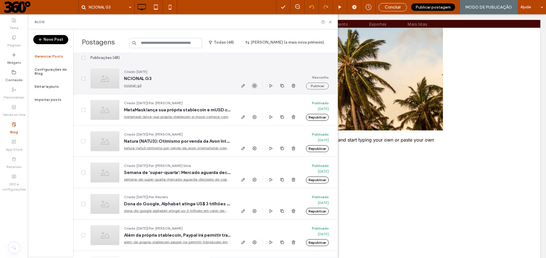
click at [254, 86] on icon "button" at bounding box center [254, 85] width 5 height 5
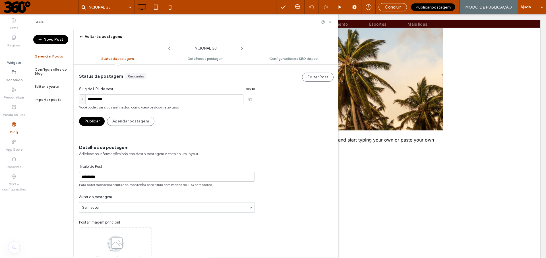
scroll to position [0, 0]
drag, startPoint x: 55, startPoint y: 57, endPoint x: 59, endPoint y: 70, distance: 14.1
click at [55, 57] on label "Gerenciar Posts" at bounding box center [49, 56] width 28 height 4
click at [59, 72] on div "Configurações do Blog" at bounding box center [51, 71] width 46 height 17
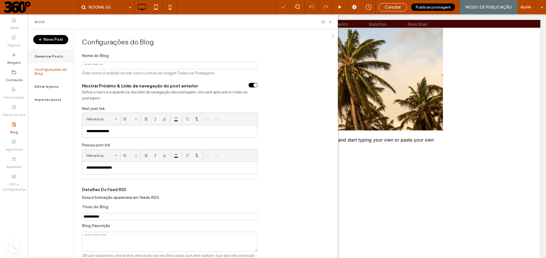
click at [50, 56] on label "Gerenciar Posts" at bounding box center [49, 56] width 28 height 4
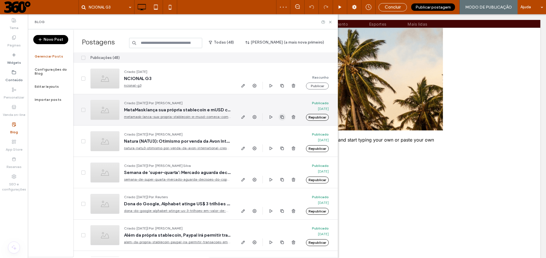
click at [280, 117] on use "button" at bounding box center [281, 116] width 3 height 3
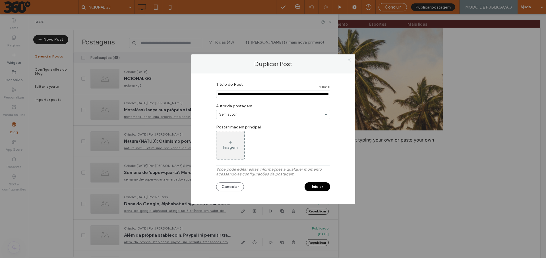
click at [317, 184] on button "Iniciar" at bounding box center [318, 186] width 26 height 9
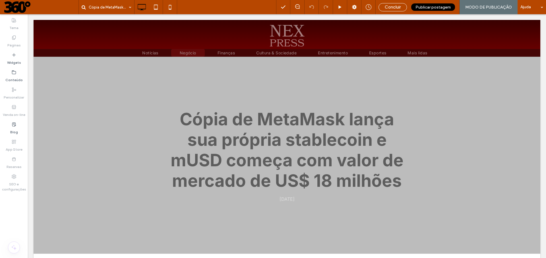
click at [185, 52] on span "Negócio" at bounding box center [188, 52] width 16 height 5
click at [15, 127] on label "Blog" at bounding box center [14, 131] width 8 height 8
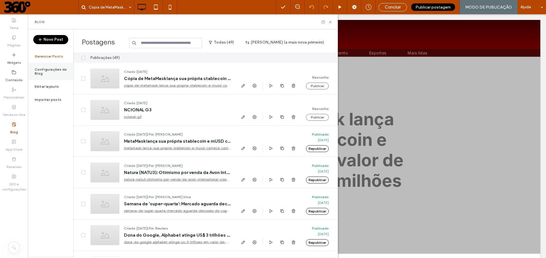
click at [56, 68] on label "Configurações do Blog" at bounding box center [54, 71] width 39 height 8
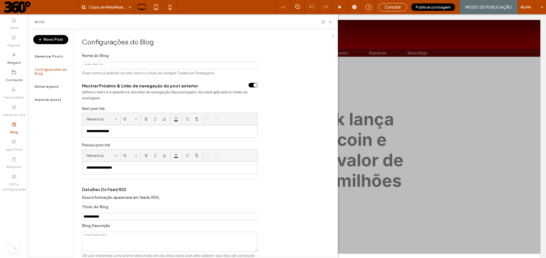
click at [145, 66] on input "Nome do Blog" at bounding box center [170, 65] width 176 height 7
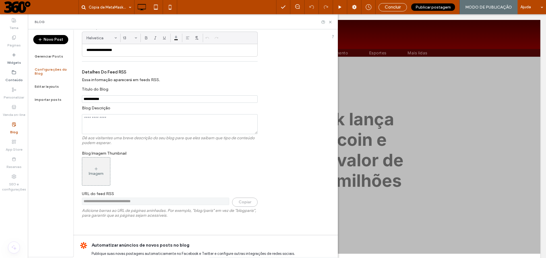
scroll to position [121, 0]
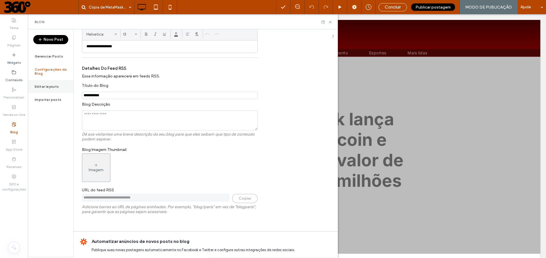
click at [57, 84] on label "Editar layouts" at bounding box center [47, 86] width 24 height 4
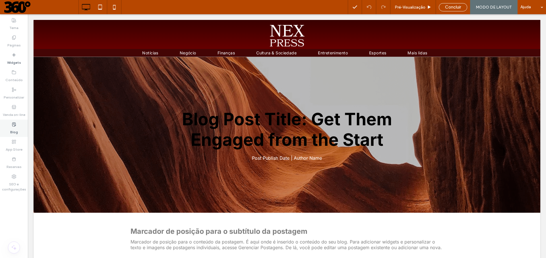
click at [15, 127] on label "Blog" at bounding box center [14, 131] width 8 height 8
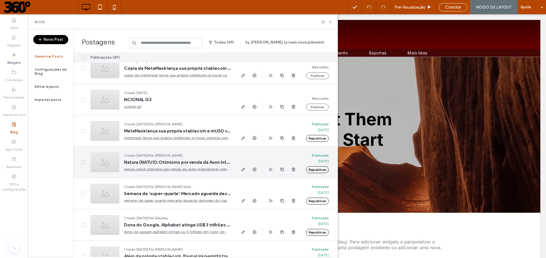
scroll to position [4, 0]
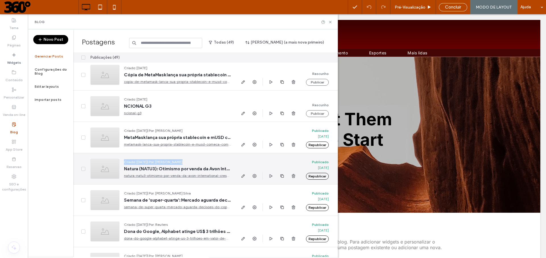
drag, startPoint x: 187, startPoint y: 161, endPoint x: 124, endPoint y: 161, distance: 63.7
click at [124, 161] on span "Criado: Sep 15, 2025 | Por: Lorena Matos" at bounding box center [177, 162] width 107 height 6
click at [196, 167] on span "Natura (NATU3): Otimismo por venda da Avon International cresce e ações sobem; …" at bounding box center [177, 169] width 107 height 6
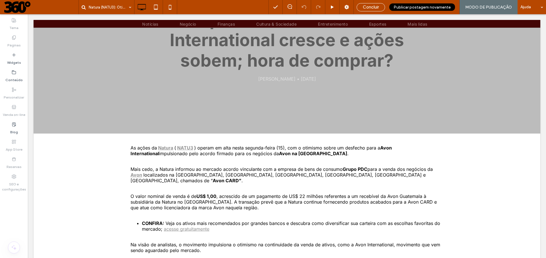
scroll to position [117, 0]
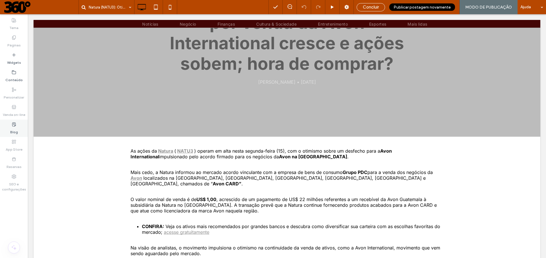
click at [15, 125] on use at bounding box center [13, 124] width 3 height 4
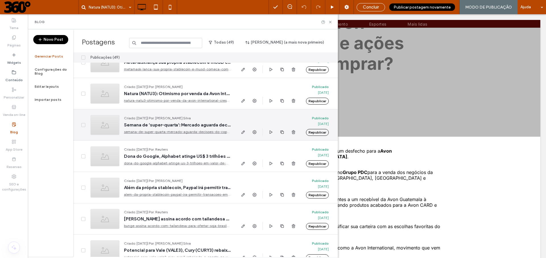
scroll to position [80, 0]
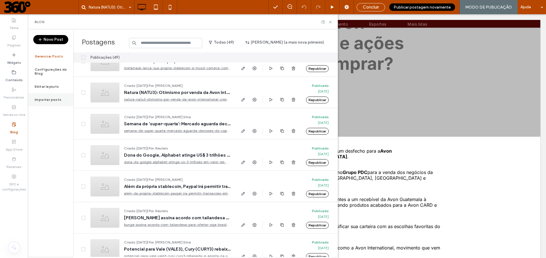
click at [57, 98] on div "Importar posts" at bounding box center [51, 99] width 46 height 13
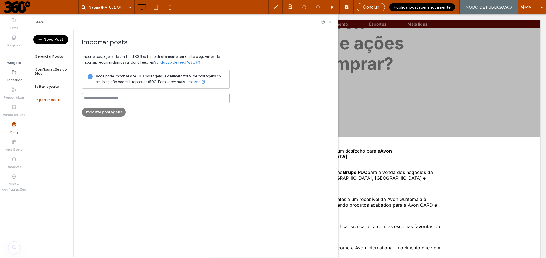
click at [102, 97] on input at bounding box center [156, 98] width 148 height 10
paste input "**********"
click at [146, 137] on div "**********" at bounding box center [205, 142] width 265 height 227
click at [149, 96] on input "**********" at bounding box center [156, 98] width 148 height 10
drag, startPoint x: 150, startPoint y: 98, endPoint x: 65, endPoint y: 97, distance: 85.3
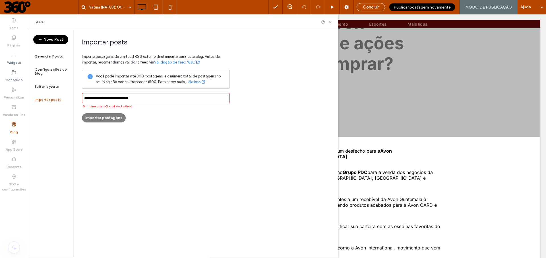
click at [65, 97] on div "**********" at bounding box center [183, 142] width 310 height 227
paste input "*"
click at [166, 146] on div "**********" at bounding box center [205, 142] width 265 height 227
click at [148, 100] on input "**********" at bounding box center [156, 98] width 148 height 10
click at [144, 135] on div "**********" at bounding box center [205, 142] width 265 height 227
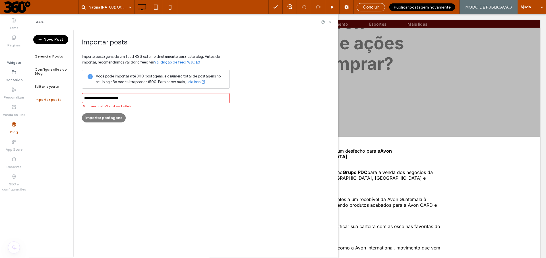
click at [139, 98] on input "**********" at bounding box center [156, 98] width 148 height 10
click at [139, 97] on input "**********" at bounding box center [156, 98] width 148 height 10
drag, startPoint x: 139, startPoint y: 97, endPoint x: 90, endPoint y: 96, distance: 48.4
click at [90, 96] on input "**********" at bounding box center [156, 98] width 148 height 10
click at [143, 97] on input "**********" at bounding box center [156, 98] width 148 height 10
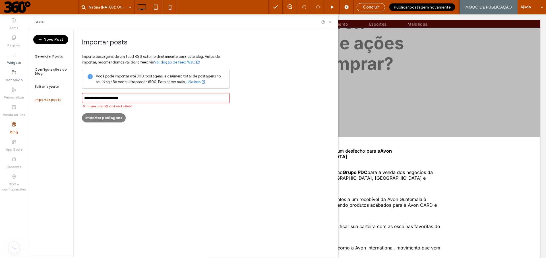
drag, startPoint x: 120, startPoint y: 97, endPoint x: 80, endPoint y: 96, distance: 40.4
click at [80, 96] on div "**********" at bounding box center [205, 142] width 265 height 227
paste input "**********"
type input "**********"
click at [166, 131] on div "**********" at bounding box center [205, 142] width 265 height 227
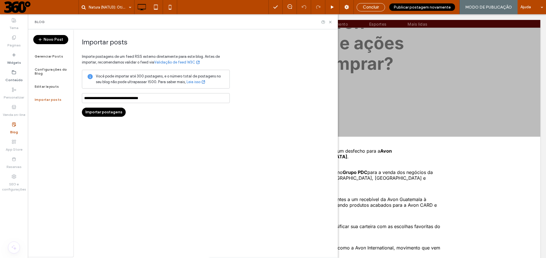
click at [154, 135] on div "**********" at bounding box center [205, 142] width 265 height 227
click at [104, 112] on button "Importar postagens" at bounding box center [104, 112] width 44 height 9
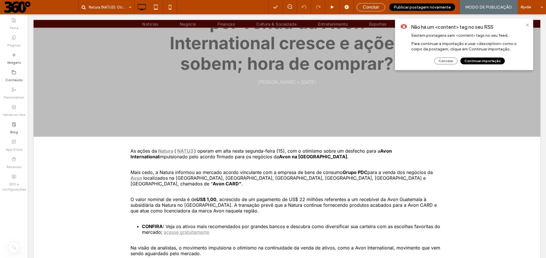
click at [487, 61] on button "Continuar importação" at bounding box center [483, 60] width 44 height 7
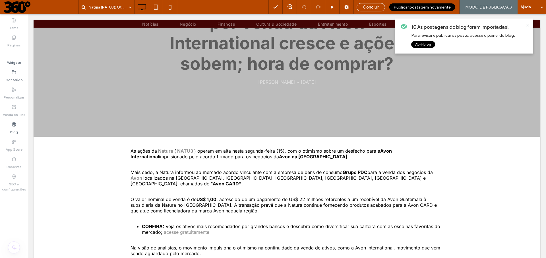
click at [420, 46] on button "Abrir blog" at bounding box center [423, 44] width 24 height 7
click at [426, 44] on div "Natura (NATU3): Otimismo por venda da Avon International cresce e ações sobem; …" at bounding box center [286, 38] width 341 height 94
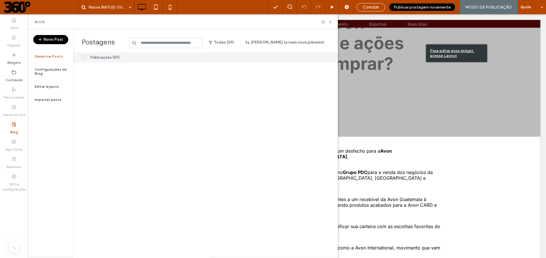
scroll to position [0, 0]
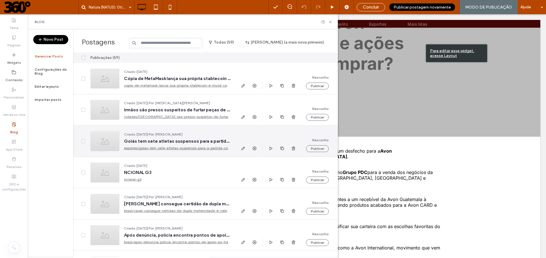
click at [84, 141] on icon at bounding box center [83, 141] width 2 height 2
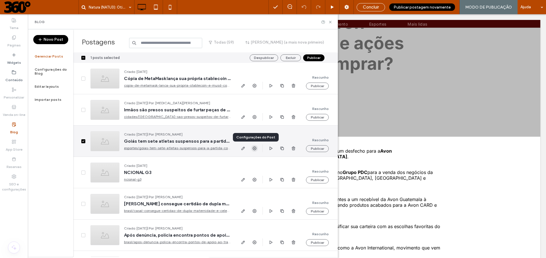
click at [254, 148] on use "button" at bounding box center [255, 148] width 4 height 4
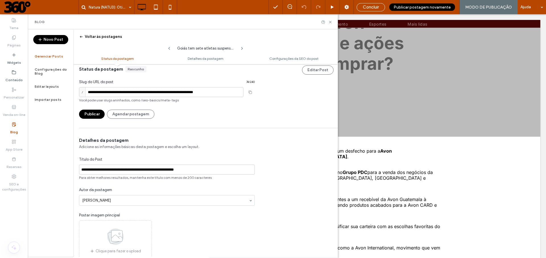
scroll to position [39, 0]
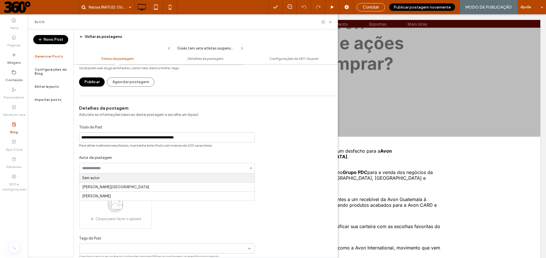
click at [190, 151] on div "**********" at bounding box center [166, 182] width 187 height 154
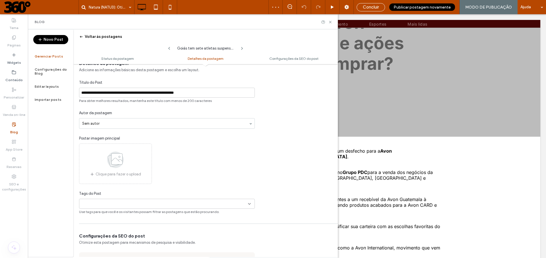
scroll to position [88, 0]
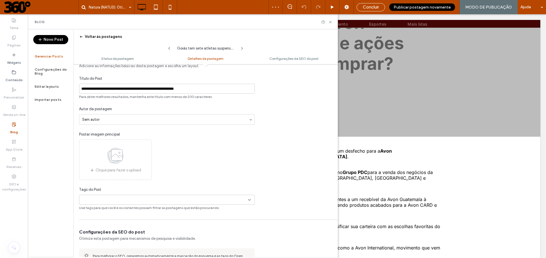
click at [249, 199] on use at bounding box center [249, 199] width 2 height 1
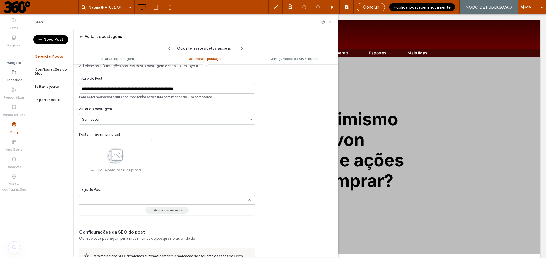
scroll to position [0, 0]
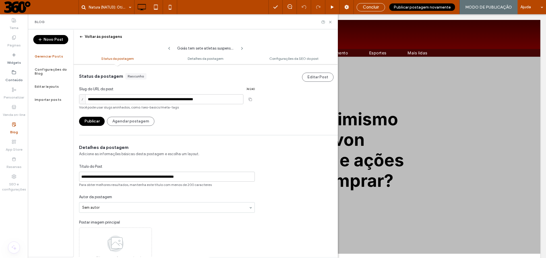
click at [95, 121] on button "Publicar" at bounding box center [92, 121] width 26 height 9
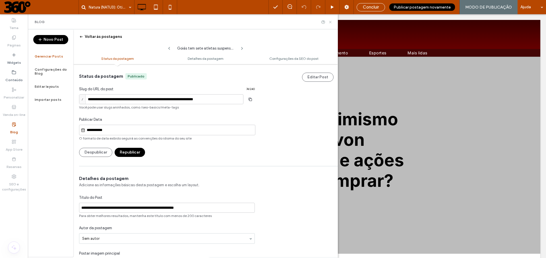
click at [330, 22] on icon at bounding box center [330, 22] width 4 height 4
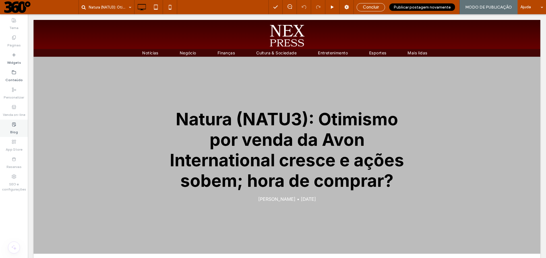
click at [15, 128] on label "Blog" at bounding box center [14, 131] width 8 height 8
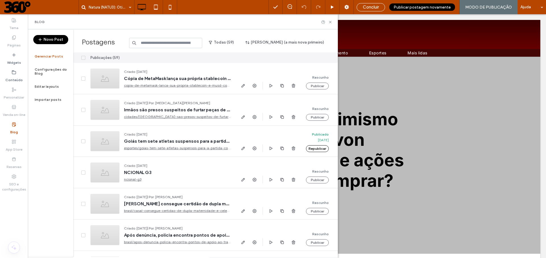
click at [58, 39] on button "Novo Post" at bounding box center [50, 39] width 35 height 9
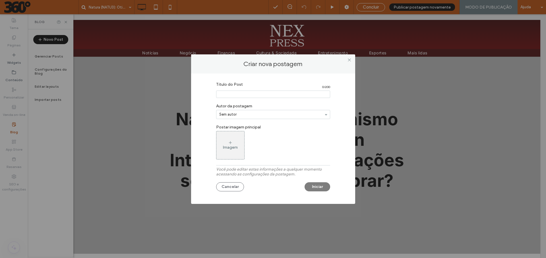
click at [241, 91] on input "Título do Post" at bounding box center [273, 93] width 114 height 7
click at [349, 60] on span at bounding box center [349, 60] width 4 height 9
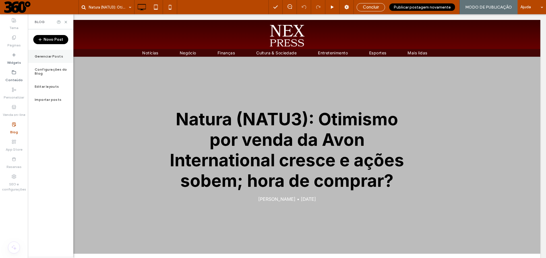
click at [51, 56] on label "Gerenciar Posts" at bounding box center [49, 56] width 28 height 4
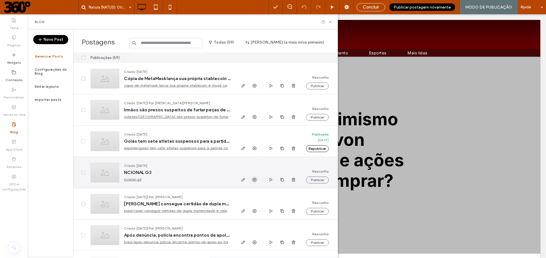
click at [255, 179] on use "button" at bounding box center [255, 179] width 4 height 4
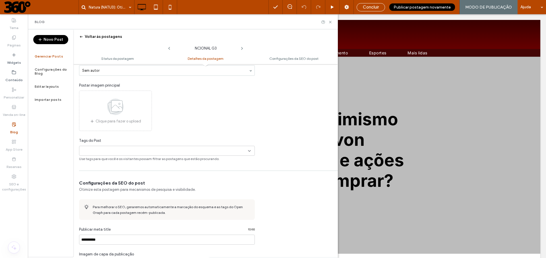
scroll to position [140, 0]
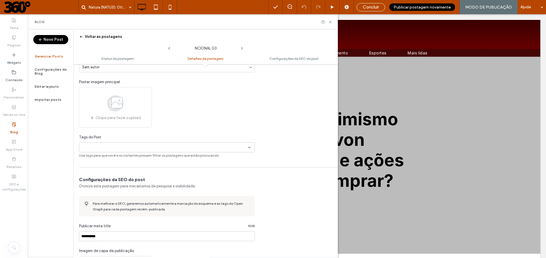
click at [250, 148] on icon at bounding box center [249, 147] width 5 height 5
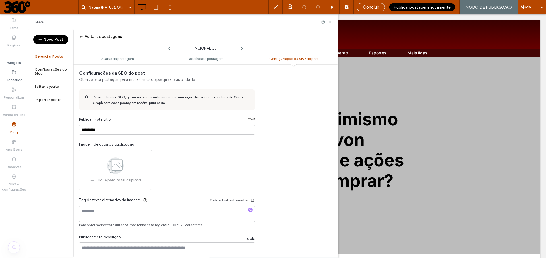
scroll to position [301, 0]
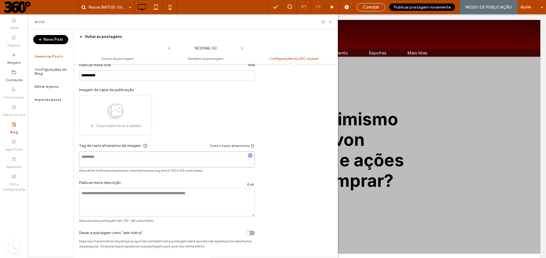
click at [95, 158] on textarea at bounding box center [167, 159] width 176 height 16
click at [139, 195] on textarea at bounding box center [167, 202] width 176 height 28
click at [252, 232] on div "toggle" at bounding box center [250, 232] width 9 height 5
click at [249, 230] on div "toggle" at bounding box center [250, 232] width 9 height 5
click at [248, 232] on div "toggle" at bounding box center [250, 232] width 9 height 5
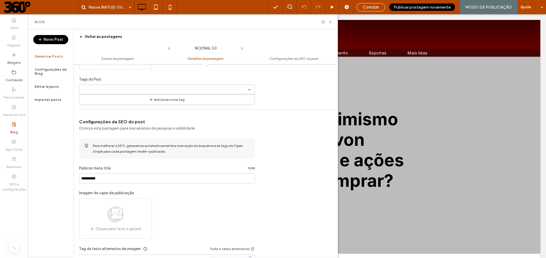
scroll to position [287, 0]
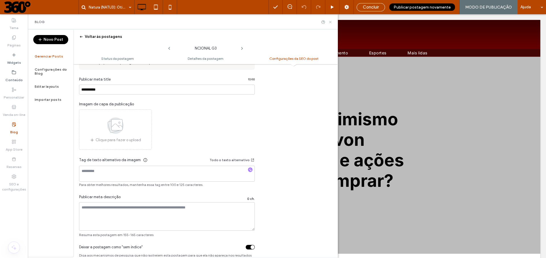
click at [330, 21] on icon at bounding box center [330, 22] width 4 height 4
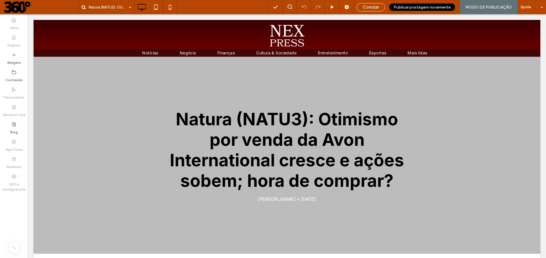
click at [21, 7] on span at bounding box center [41, 6] width 74 height 11
